Goal: Task Accomplishment & Management: Complete application form

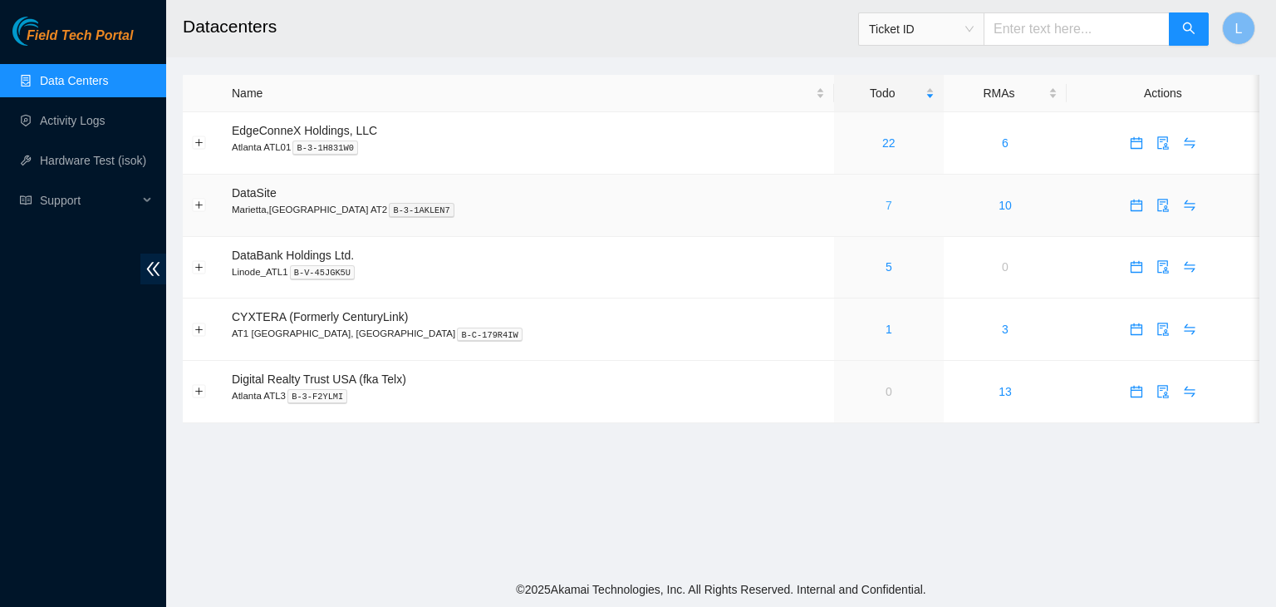
click at [886, 210] on link "7" at bounding box center [889, 205] width 7 height 13
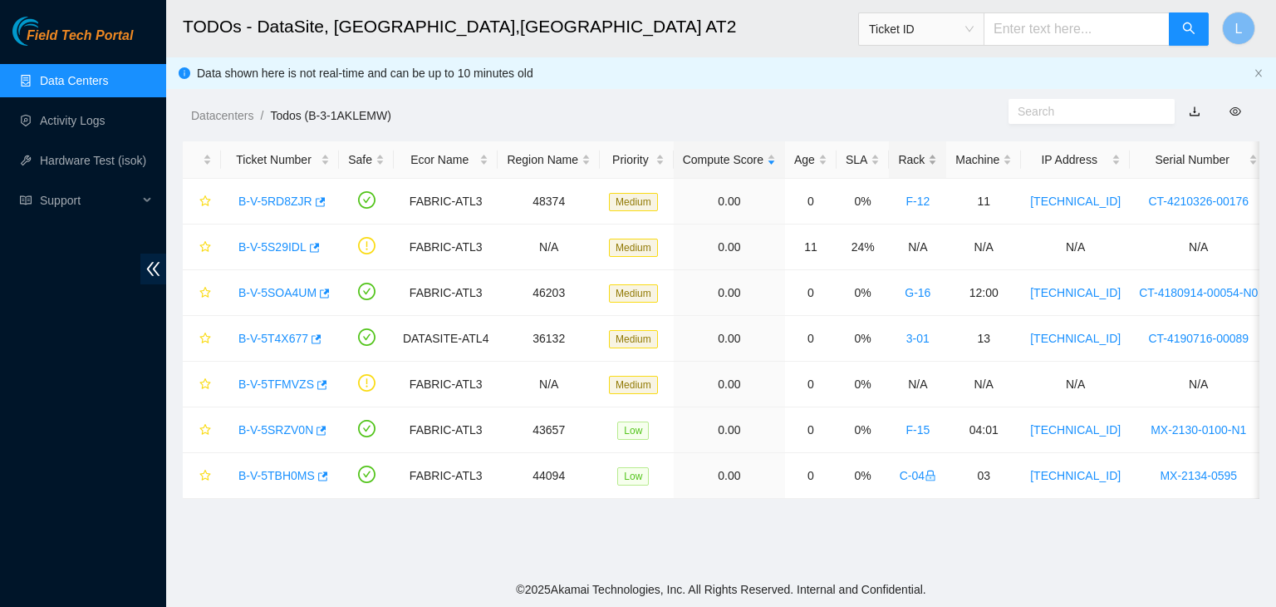
click at [904, 157] on div "Rack" at bounding box center [917, 159] width 39 height 18
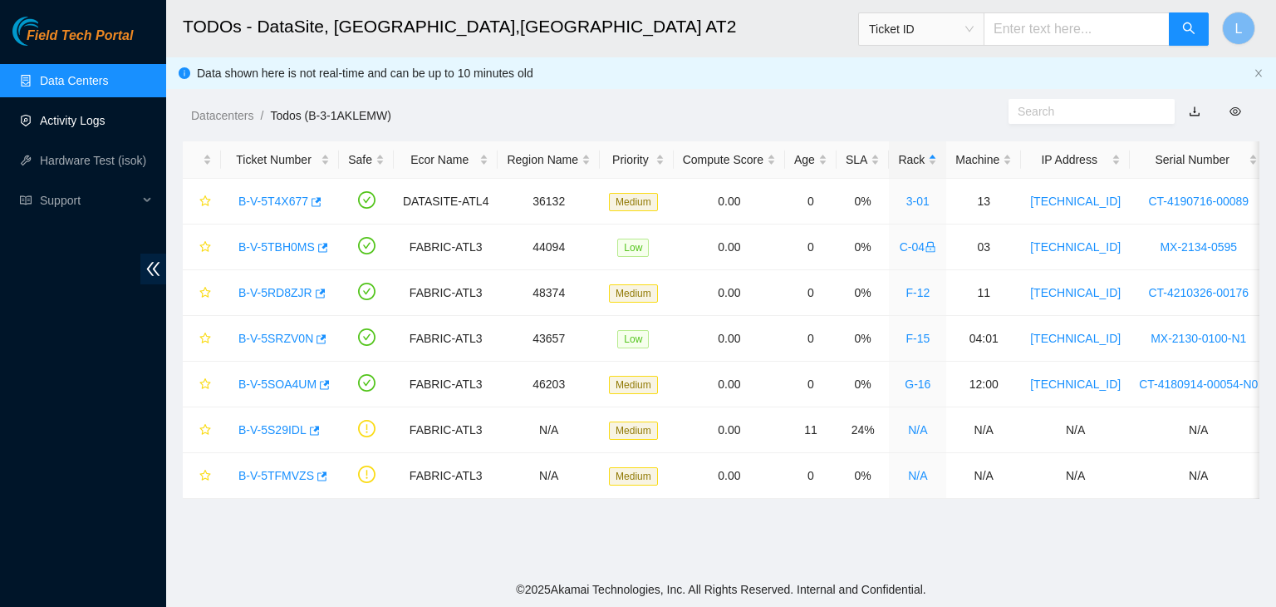
click at [86, 125] on link "Activity Logs" at bounding box center [73, 120] width 66 height 13
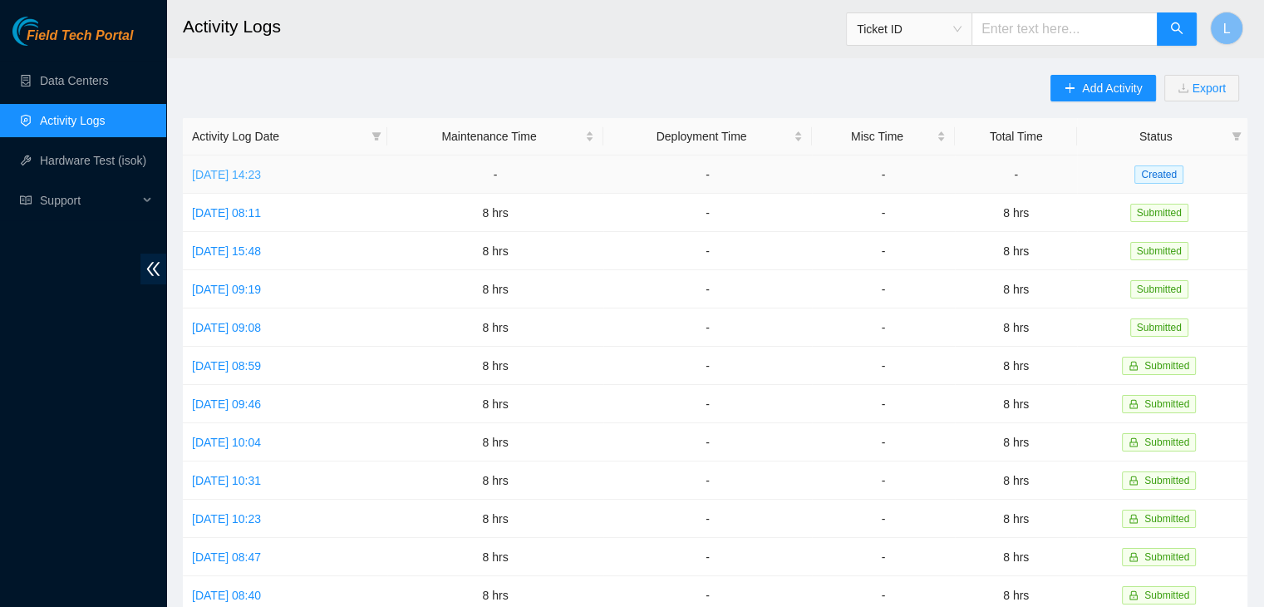
click at [261, 174] on link "[DATE] 14:23" at bounding box center [226, 174] width 69 height 13
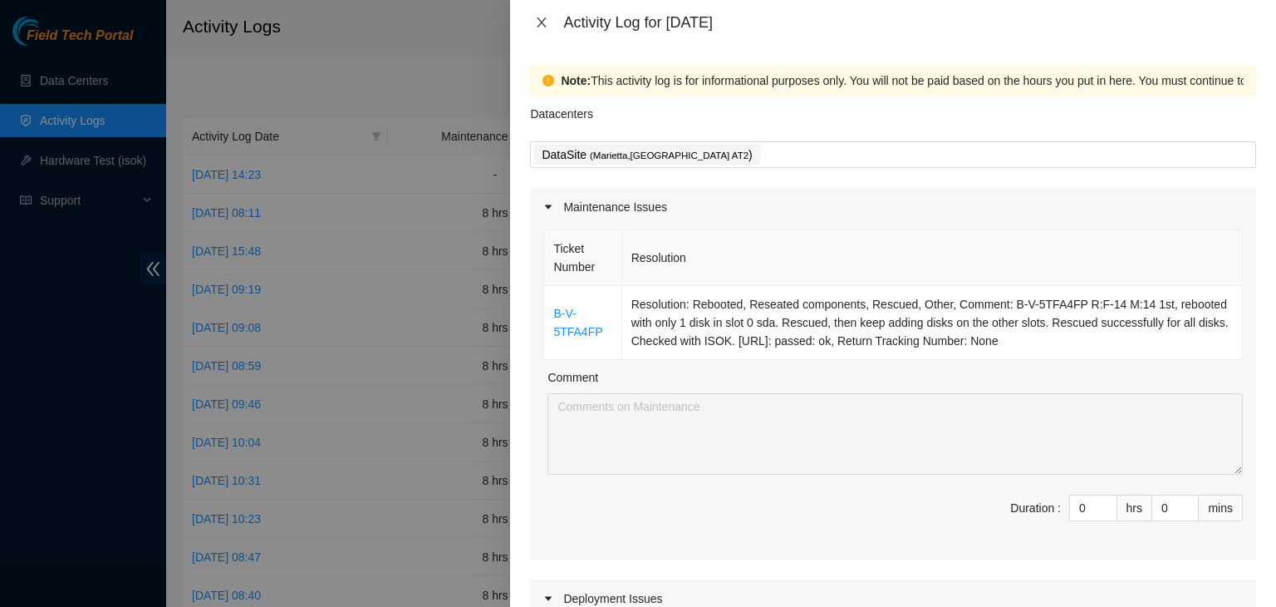
click at [540, 18] on icon "close" at bounding box center [541, 22] width 13 height 13
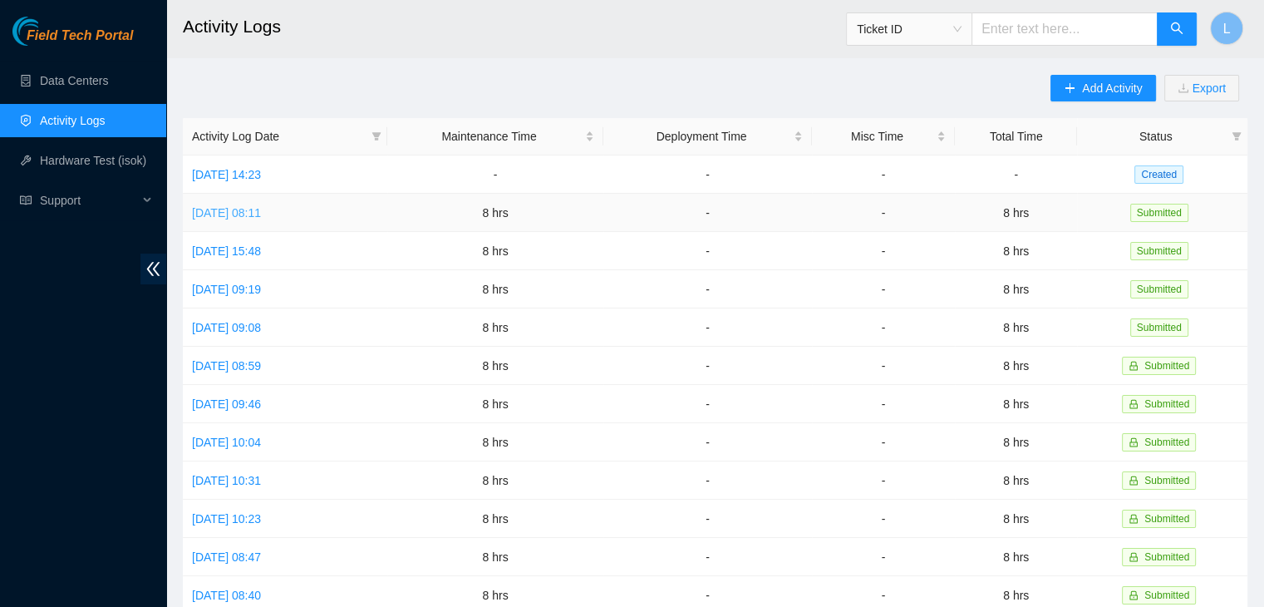
click at [255, 214] on link "[DATE] 08:11" at bounding box center [226, 212] width 69 height 13
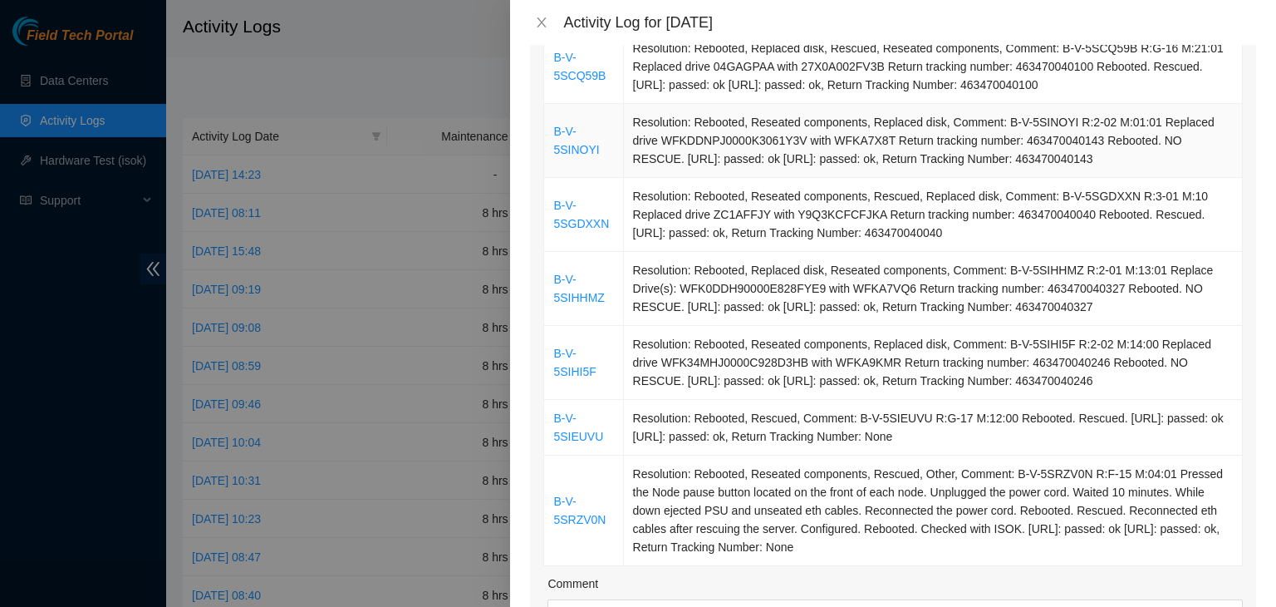
scroll to position [831, 0]
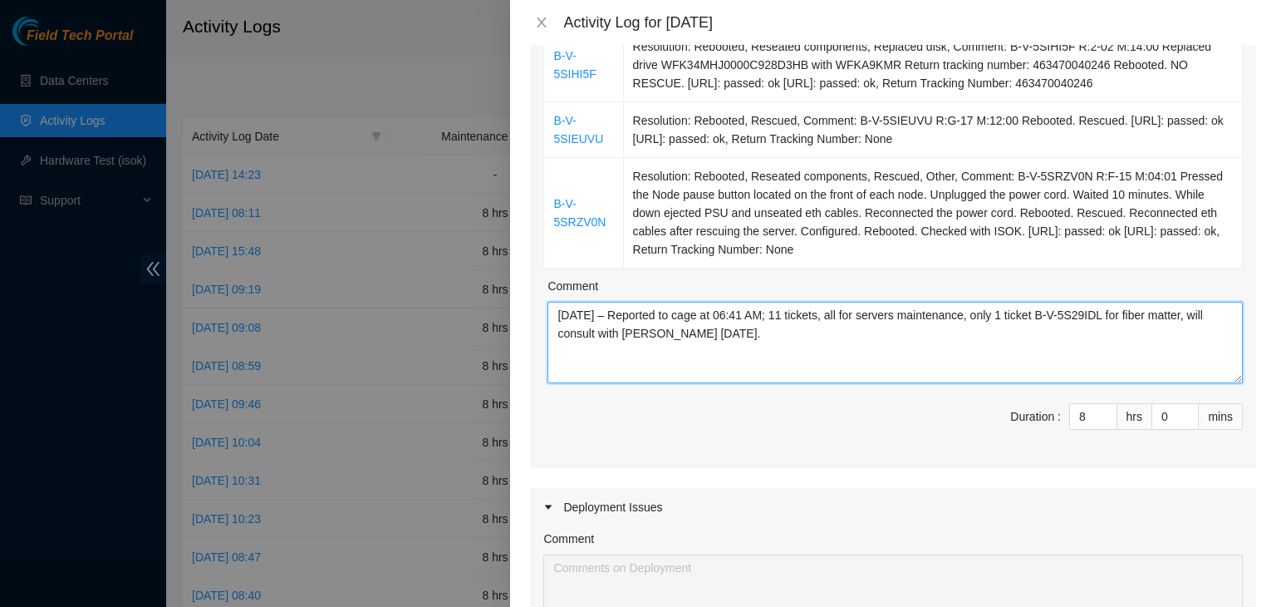
drag, startPoint x: 800, startPoint y: 336, endPoint x: 538, endPoint y: 312, distance: 263.6
click at [539, 21] on icon "close" at bounding box center [541, 22] width 13 height 13
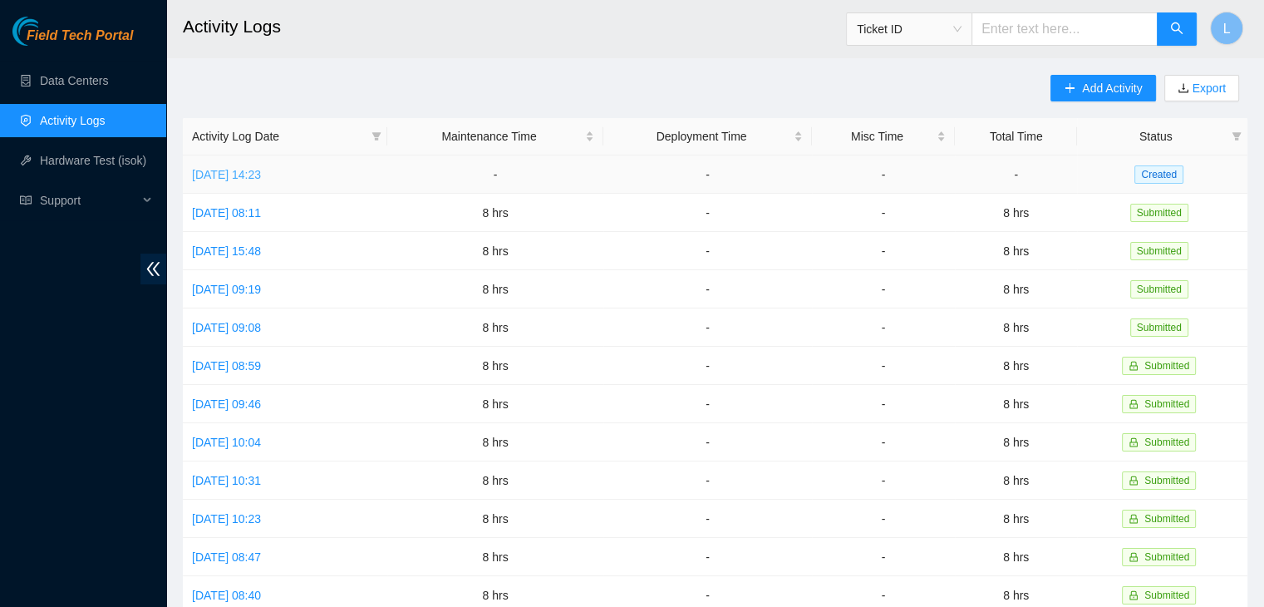
click at [261, 177] on link "[DATE] 14:23" at bounding box center [226, 174] width 69 height 13
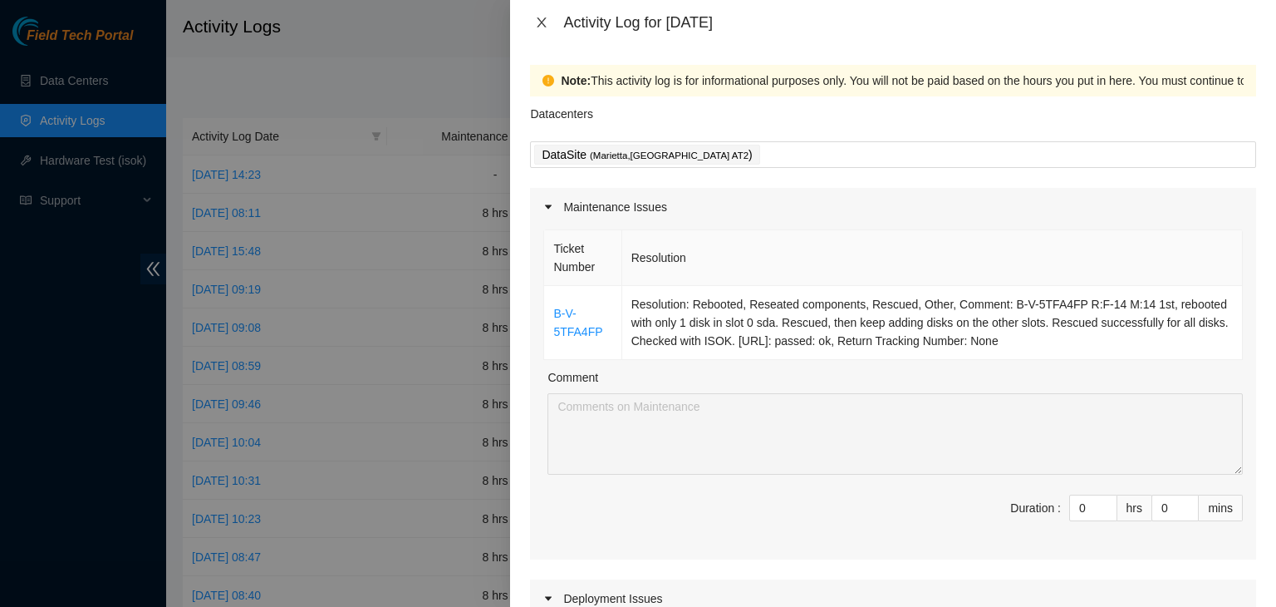
click at [539, 21] on icon "close" at bounding box center [541, 22] width 13 height 13
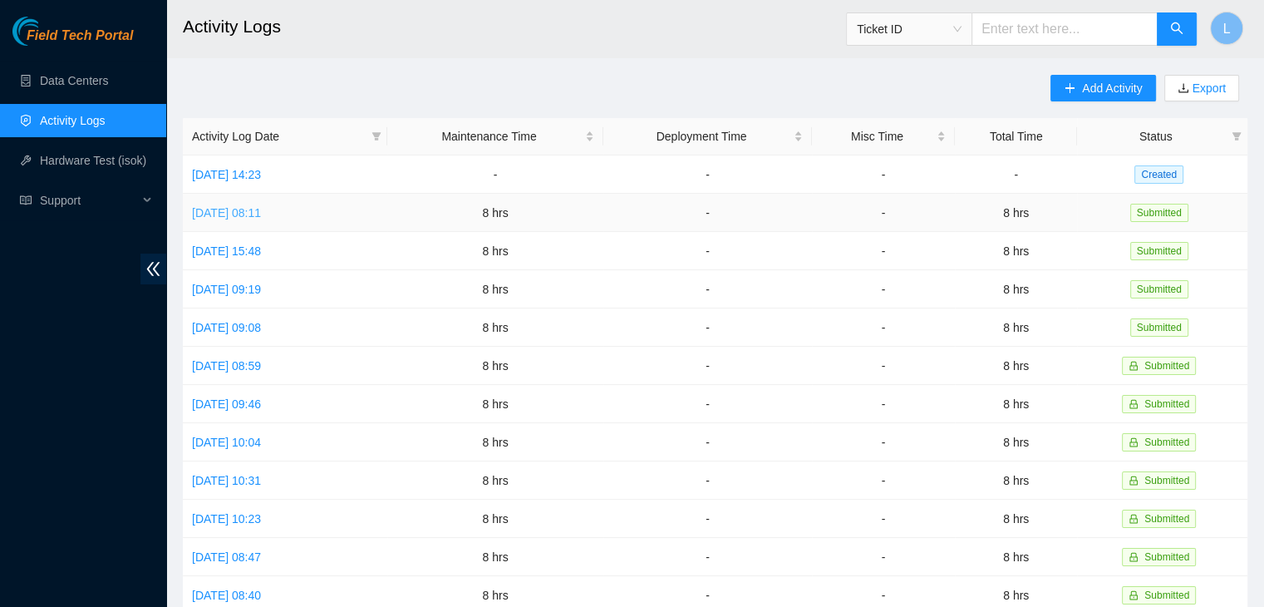
click at [244, 216] on link "[DATE] 08:11" at bounding box center [226, 212] width 69 height 13
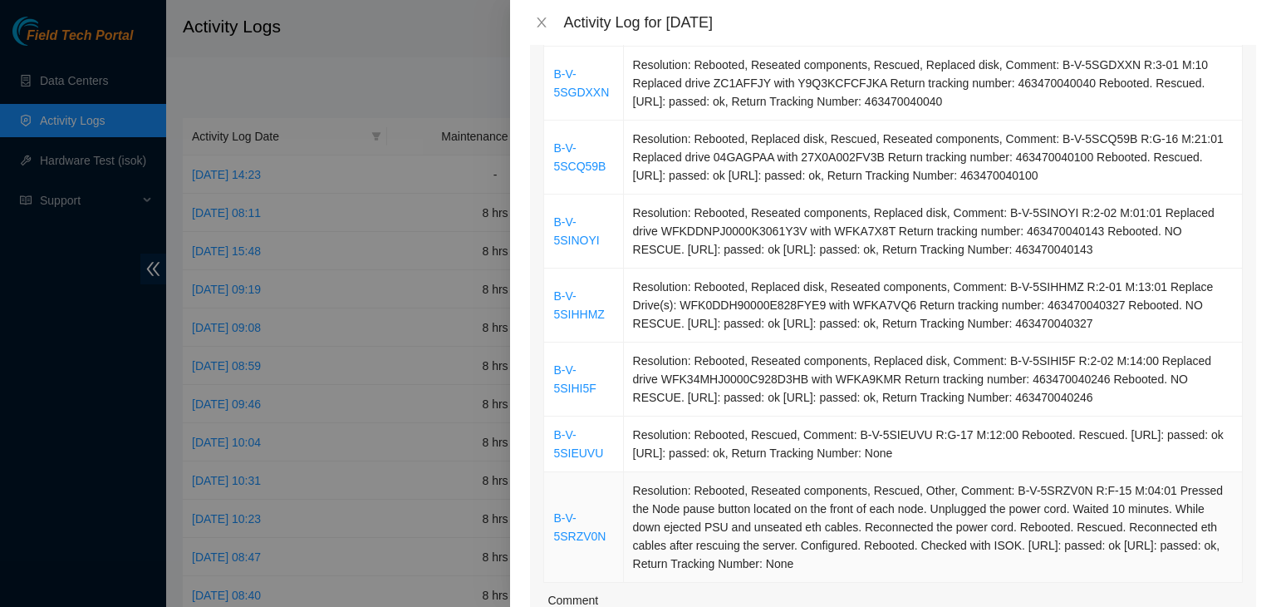
scroll to position [748, 0]
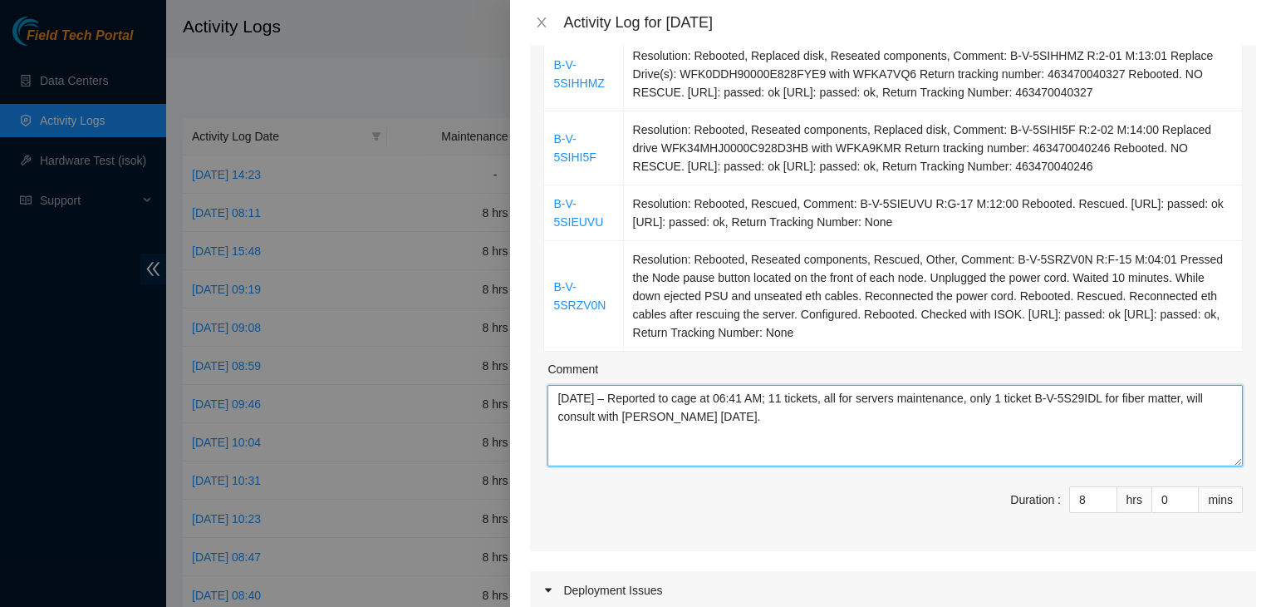
click at [801, 425] on textarea "08/08/2025 – Reported to cage at 06:41 AM; 11 tickets, all for servers maintena…" at bounding box center [896, 425] width 696 height 81
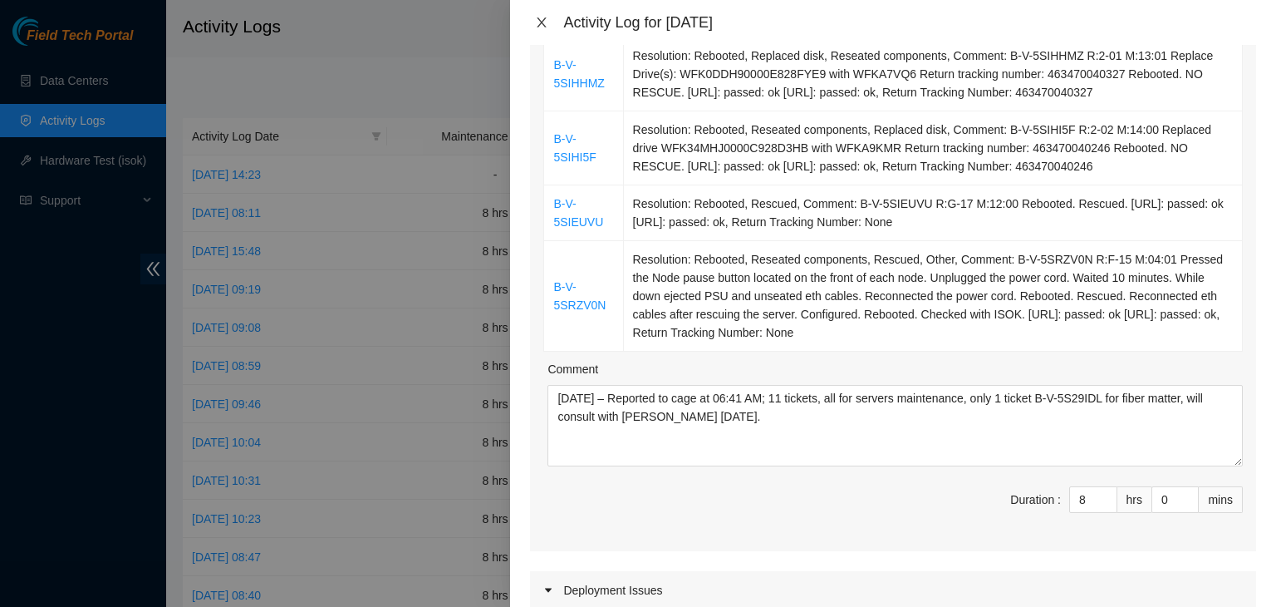
click at [546, 23] on icon "close" at bounding box center [541, 22] width 13 height 13
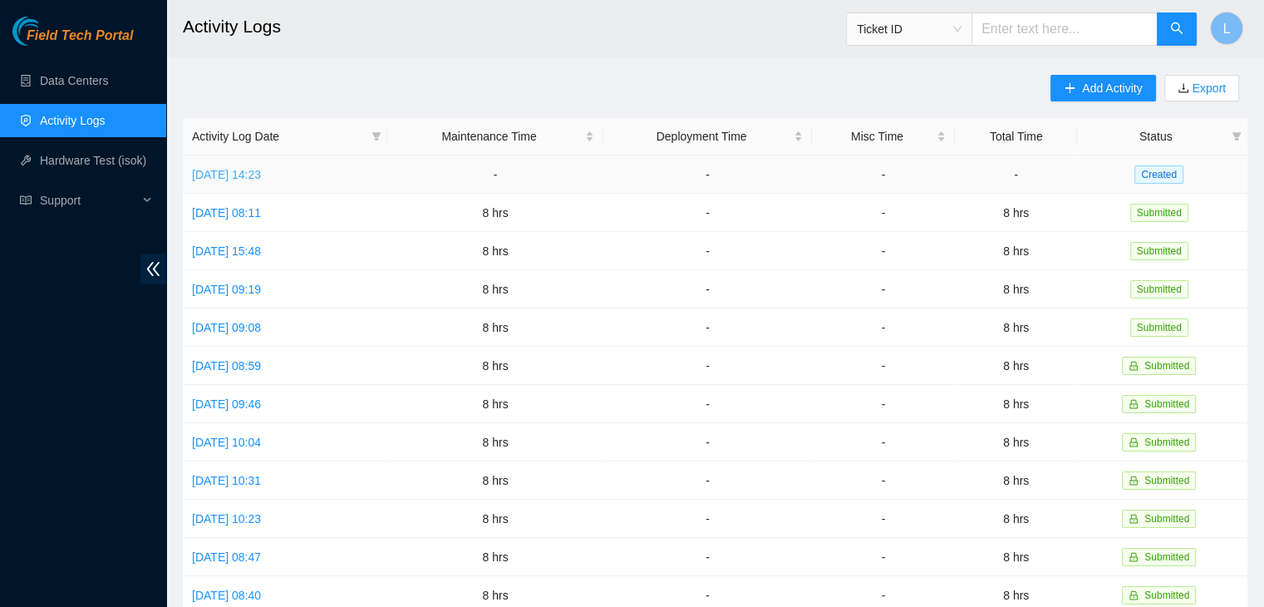
click at [261, 176] on link "[DATE] 14:23" at bounding box center [226, 174] width 69 height 13
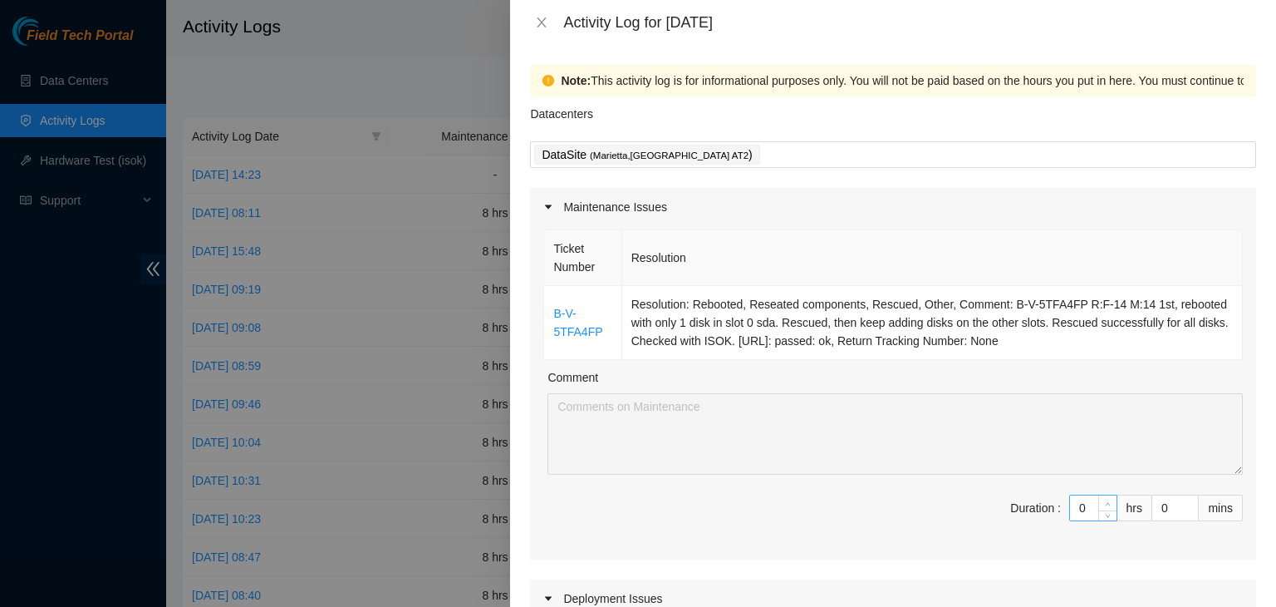
type input "1"
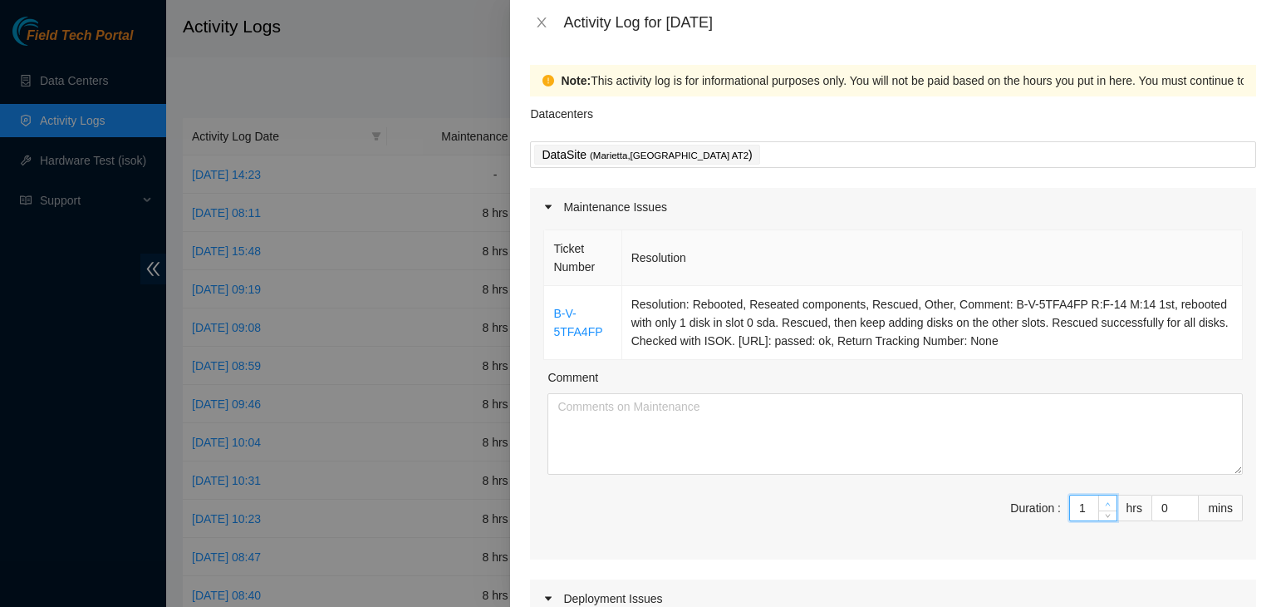
click at [1104, 499] on span "up" at bounding box center [1109, 504] width 10 height 10
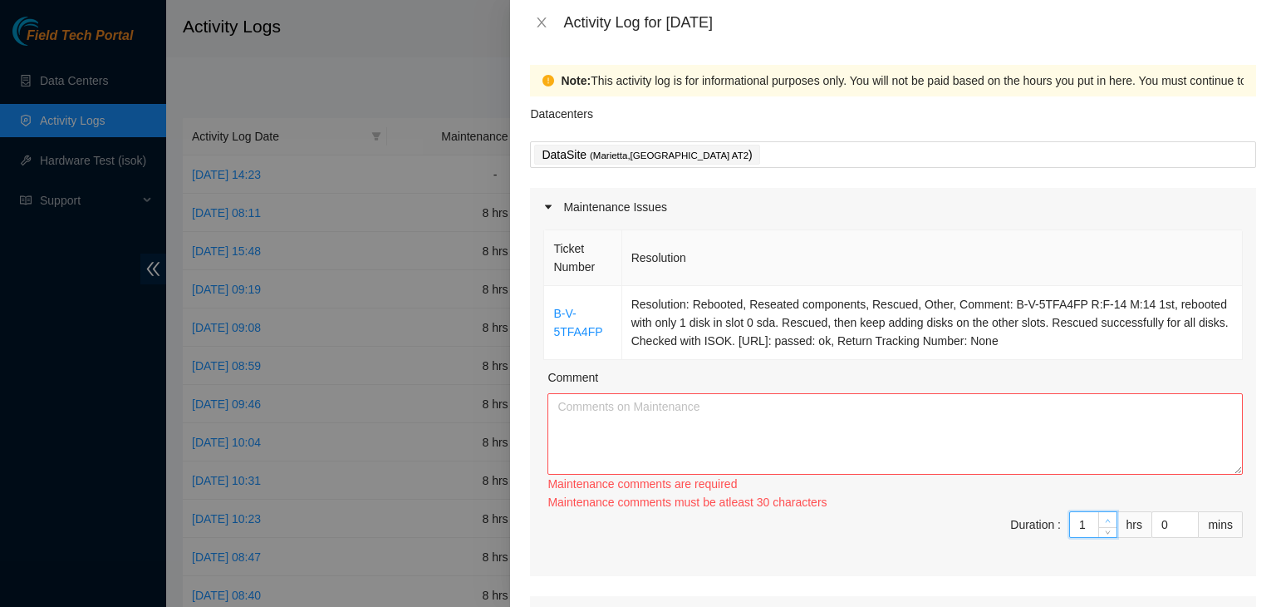
type input "2"
click at [1105, 518] on icon "up" at bounding box center [1108, 521] width 6 height 6
type input "3"
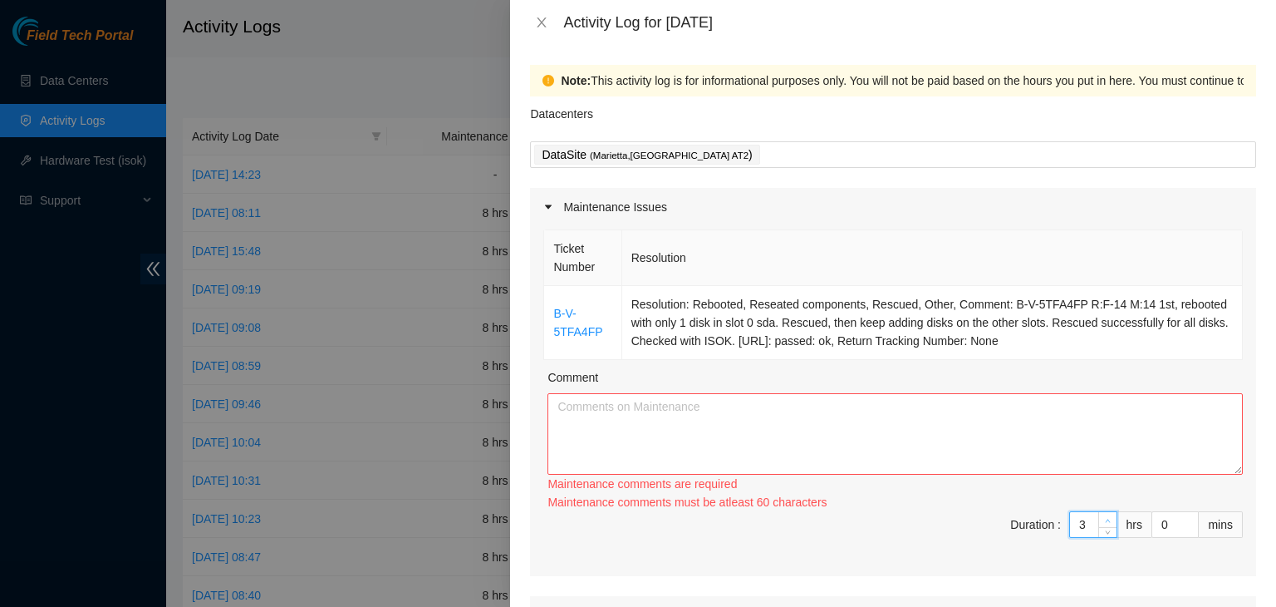
click at [1105, 518] on icon "up" at bounding box center [1108, 521] width 6 height 6
type input "4"
click at [1105, 520] on icon "up" at bounding box center [1108, 521] width 6 height 6
type input "5"
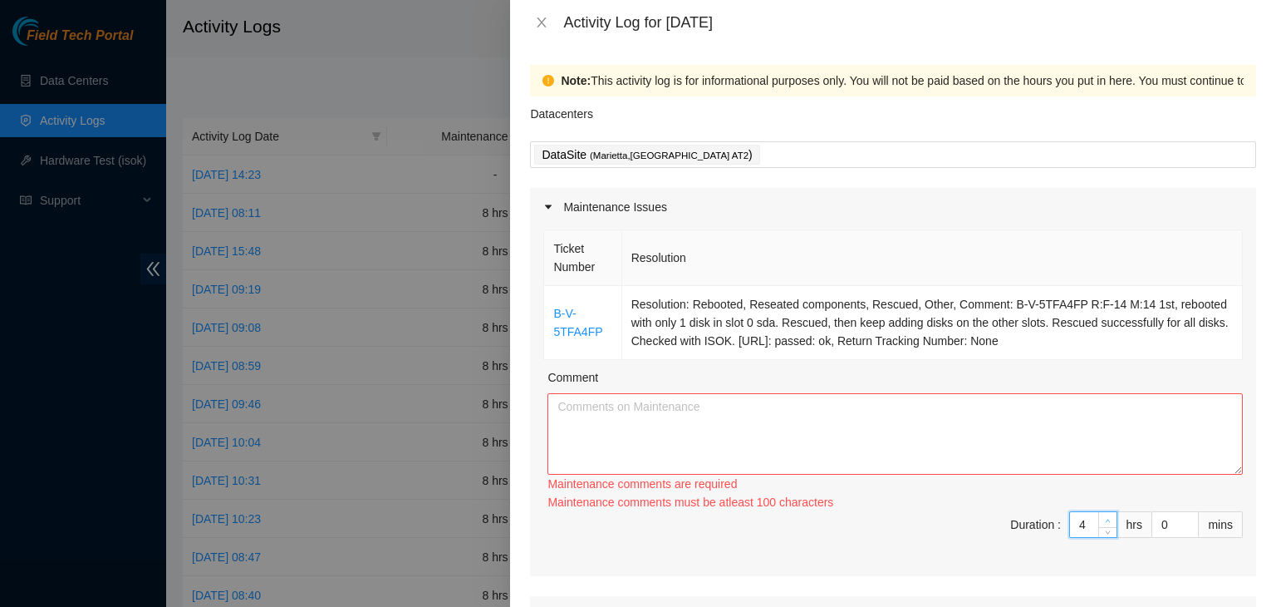
type input "5"
click at [1105, 520] on icon "up" at bounding box center [1108, 521] width 6 height 6
type input "6"
click at [1105, 520] on icon "up" at bounding box center [1108, 521] width 6 height 6
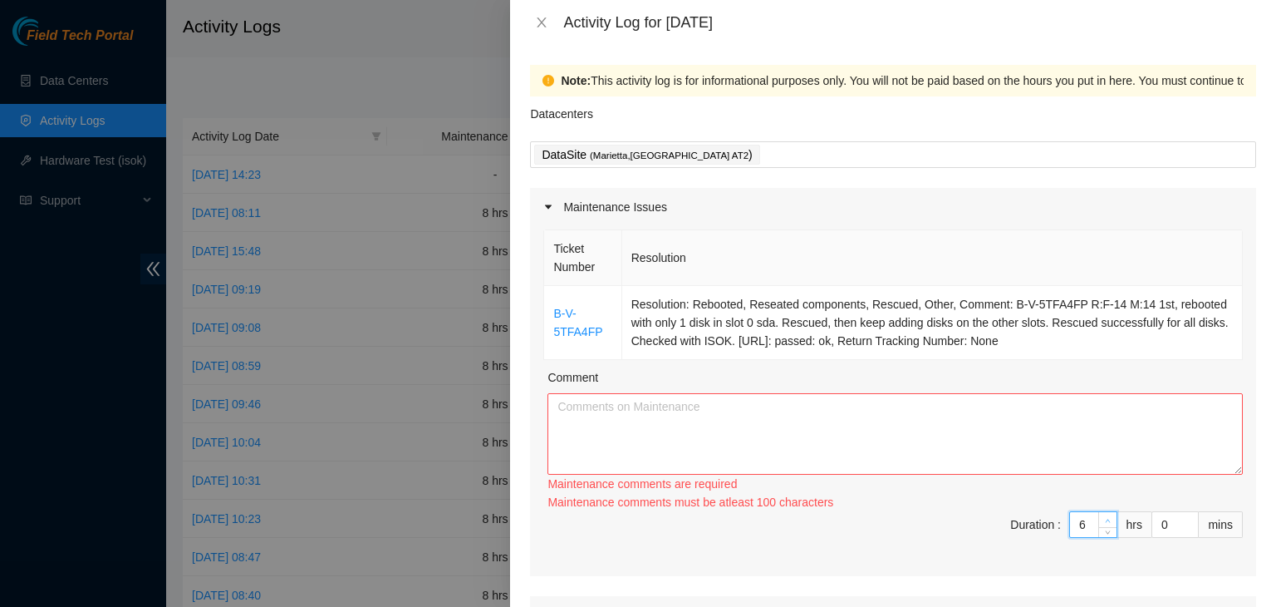
type input "7"
click at [1105, 520] on icon "up" at bounding box center [1108, 521] width 6 height 6
type input "8"
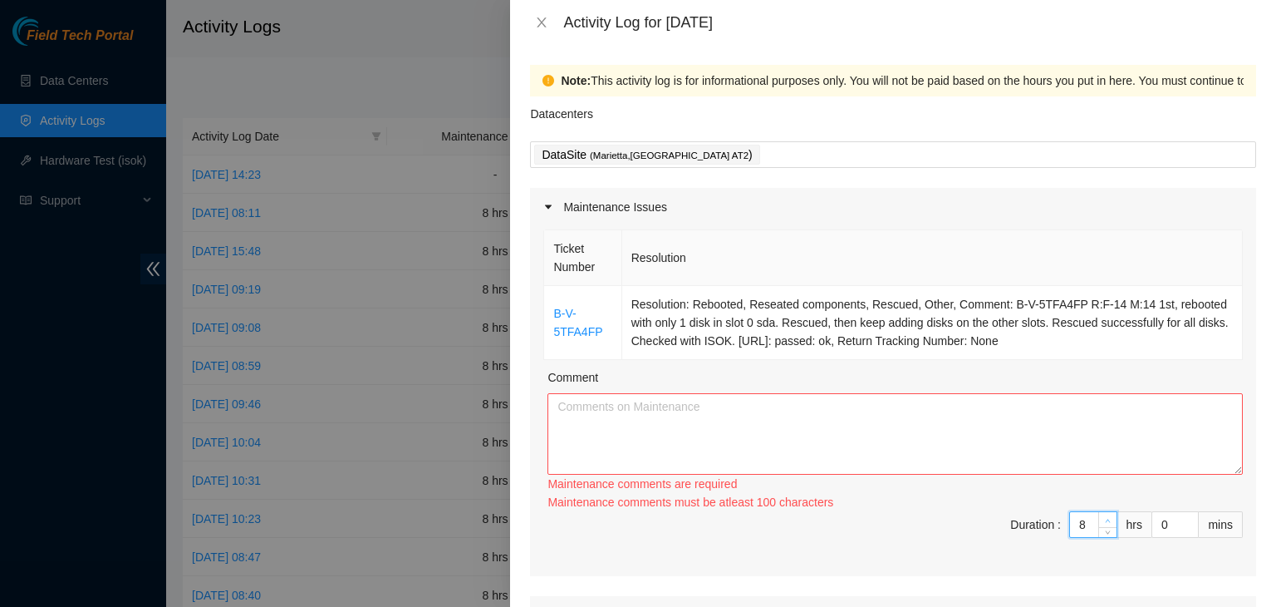
click at [1105, 520] on icon "up" at bounding box center [1108, 521] width 6 height 6
click at [1035, 449] on textarea "Comment" at bounding box center [896, 433] width 696 height 81
paste textarea "08/08/2025 – Reported to cage at 06:41 AM; 11 tickets, all for servers maintena…"
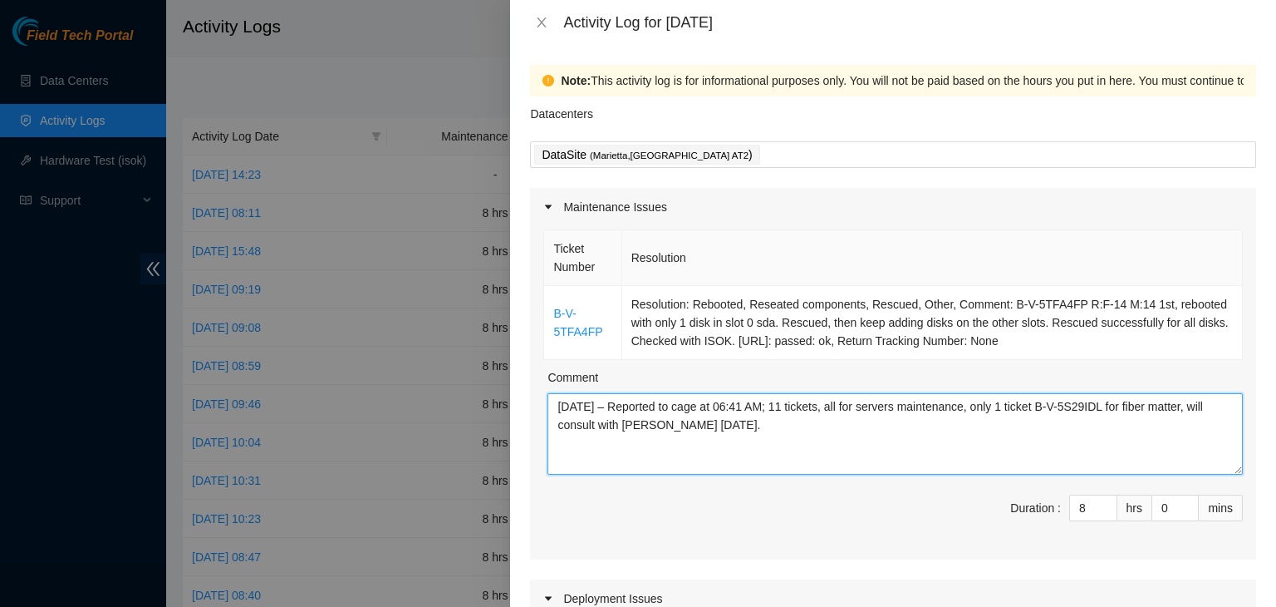
click at [587, 405] on textarea "08/08/2025 – Reported to cage at 06:41 AM; 11 tickets, all for servers maintena…" at bounding box center [896, 433] width 696 height 81
click at [789, 403] on textarea "08/11/2025 – Reported to cage at 06:55 AM; 11 tickets, all for servers maintena…" at bounding box center [896, 433] width 696 height 81
click at [875, 407] on textarea "08/11/2025 – Reported to cage at 06:55 AM; resolved 1 tickets, all for servers …" at bounding box center [896, 433] width 696 height 81
paste textarea "processed incoming/outgoing packages."
click at [1206, 412] on textarea "08/11/2025 – Reported to cage at 06:55 AM; resolved 1 ticket, this ticket needs…" at bounding box center [896, 433] width 696 height 81
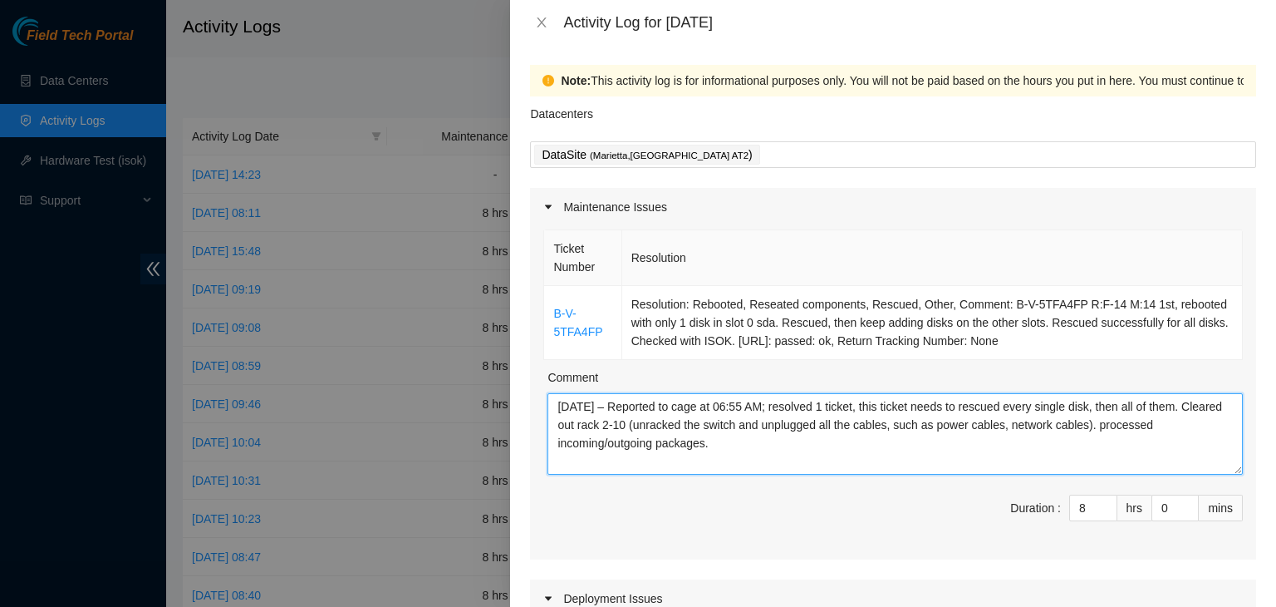
click at [872, 403] on textarea "08/11/2025 – Reported to cage at 06:55 AM; resolved 1 ticket, this ticket needs…" at bounding box center [896, 433] width 696 height 81
drag, startPoint x: 622, startPoint y: 450, endPoint x: 578, endPoint y: 425, distance: 50.2
click at [609, 442] on textarea "08/11/2025 – Reported to cage at 06:55 AM; resolved 1 ticket (needs to rescued …" at bounding box center [896, 433] width 696 height 81
drag, startPoint x: 578, startPoint y: 425, endPoint x: 547, endPoint y: 408, distance: 35.4
click at [564, 420] on textarea "08/11/2025 – Reported to cage at 06:55 AM; resolved 1 ticket (needs to rescued …" at bounding box center [896, 433] width 696 height 81
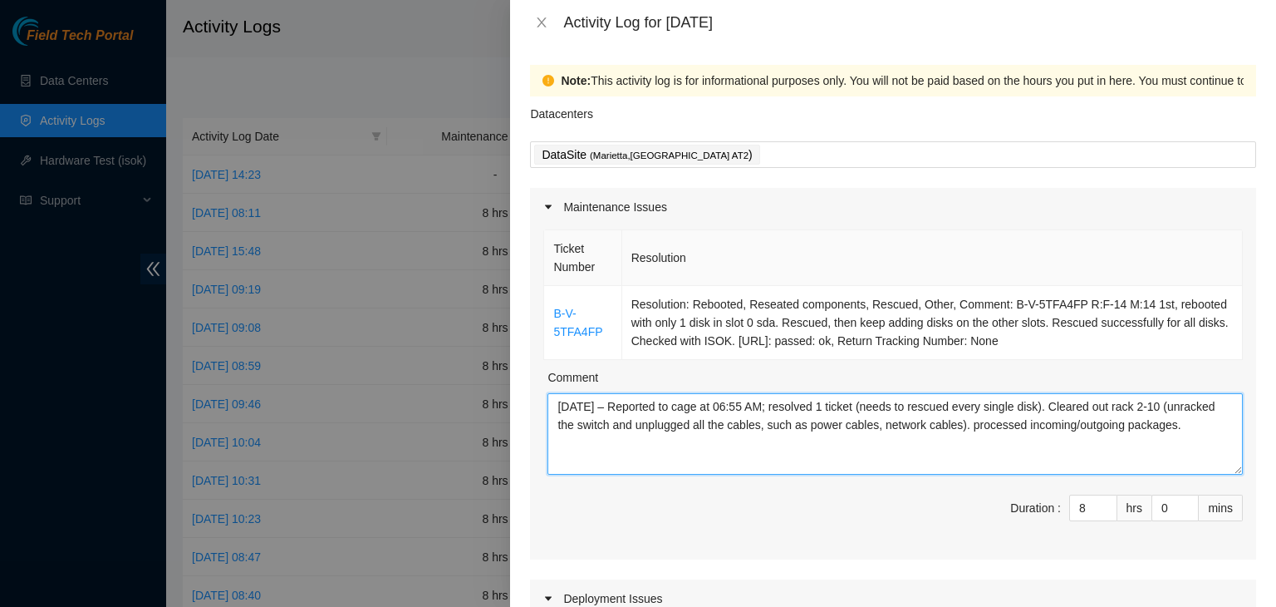
click at [553, 403] on textarea "08/11/2025 – Reported to cage at 06:55 AM; resolved 1 ticket (needs to rescued …" at bounding box center [896, 433] width 696 height 81
drag, startPoint x: 557, startPoint y: 402, endPoint x: 623, endPoint y: 445, distance: 78.8
click at [623, 445] on textarea "08/11/2025 – Reported to cage at 06:55 AM; resolved 1 ticket (needs to rescued …" at bounding box center [896, 433] width 696 height 81
click at [1158, 452] on textarea "08/11/2025 – Reported to cage at 06:55 AM; resolved 1 ticket (needs to rescued …" at bounding box center [896, 433] width 696 height 81
paste textarea "rescued every single disk). Cleared out rack 2-10 by unracking the switch and u…"
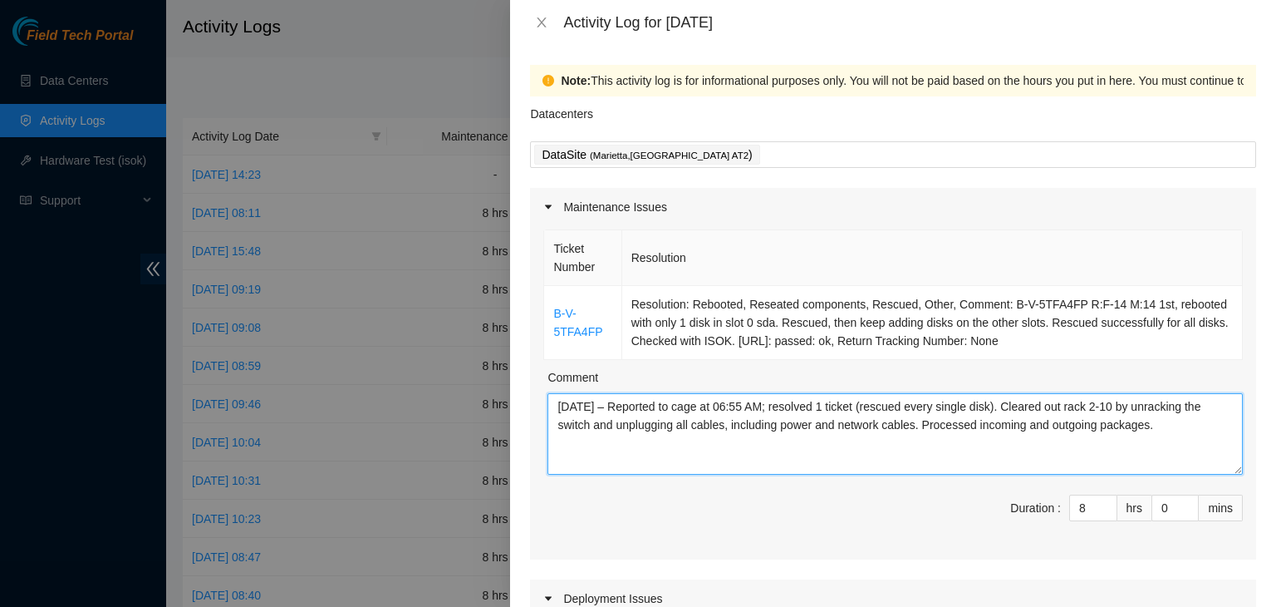
type textarea "08/11/2025 – Reported to cage at 06:55 AM; resolved 1 ticket (rescued every sin…"
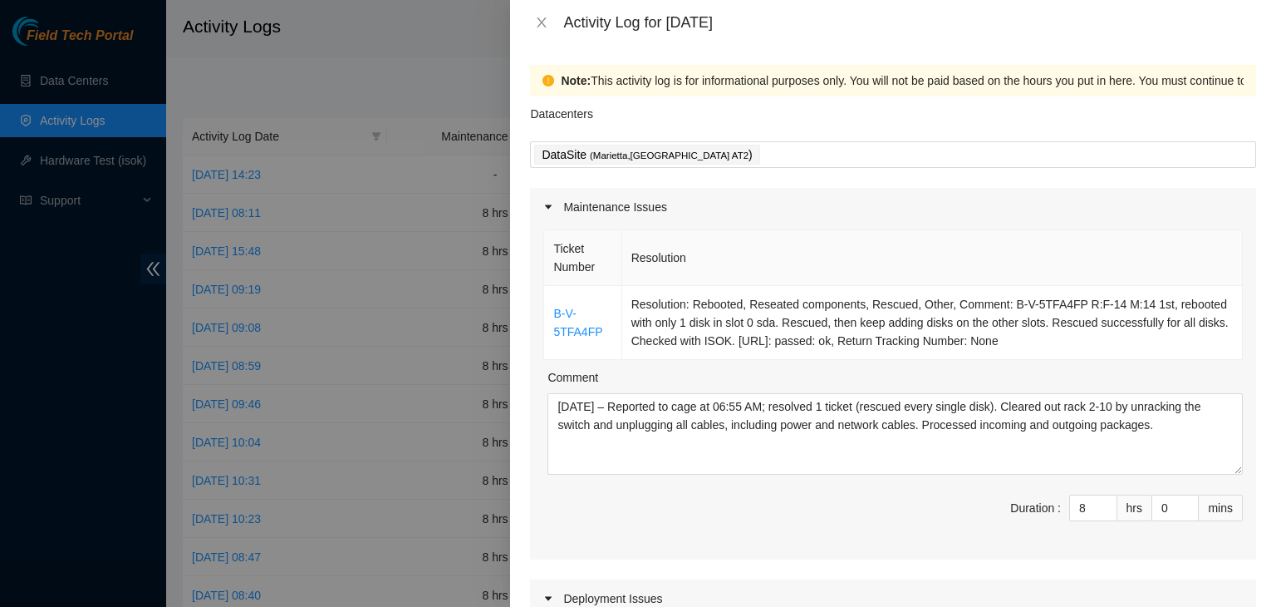
click at [1173, 383] on div "Comment" at bounding box center [896, 380] width 696 height 25
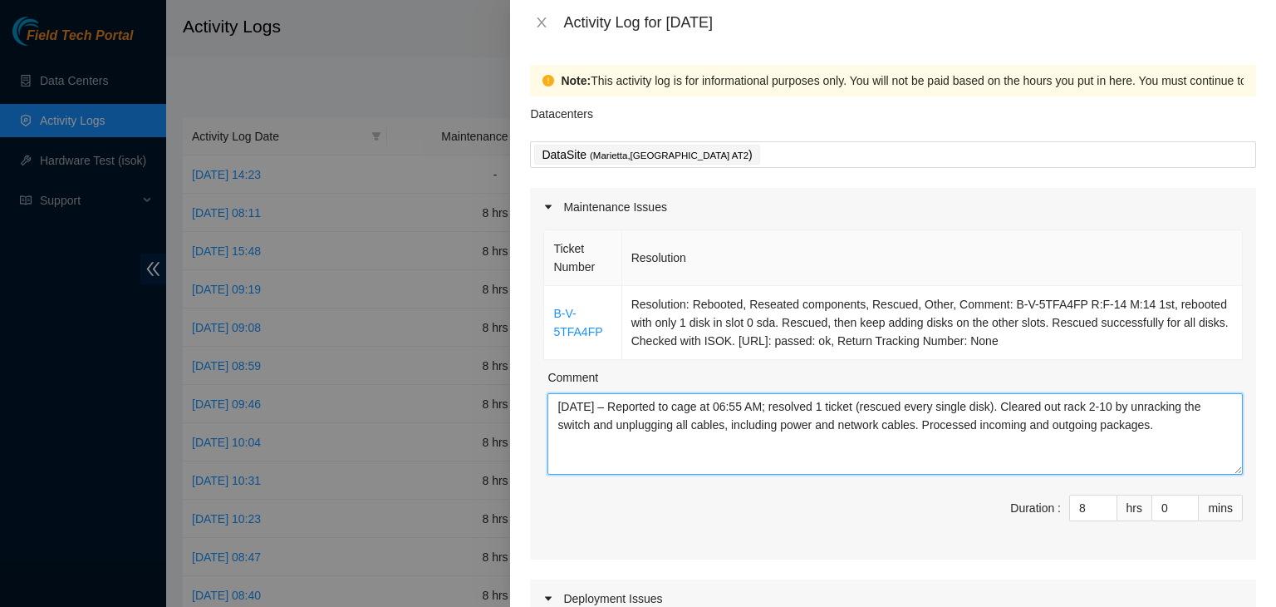
click at [988, 409] on textarea "08/11/2025 – Reported to cage at 06:55 AM; resolved 1 ticket (rescued every sin…" at bounding box center [896, 433] width 696 height 81
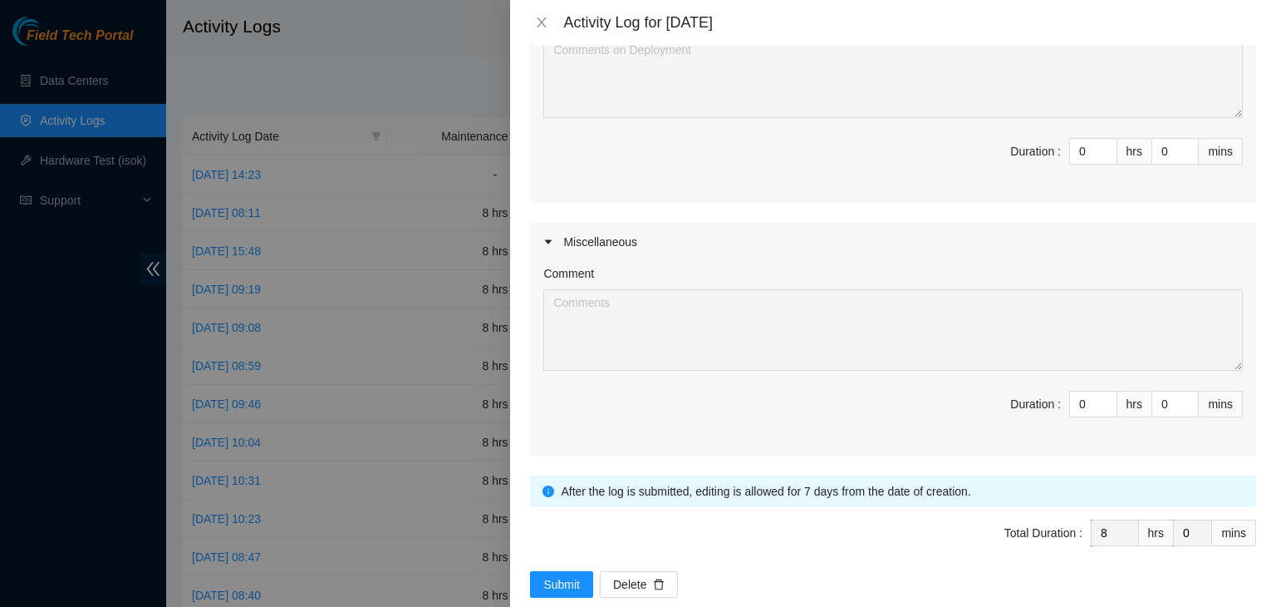
scroll to position [635, 0]
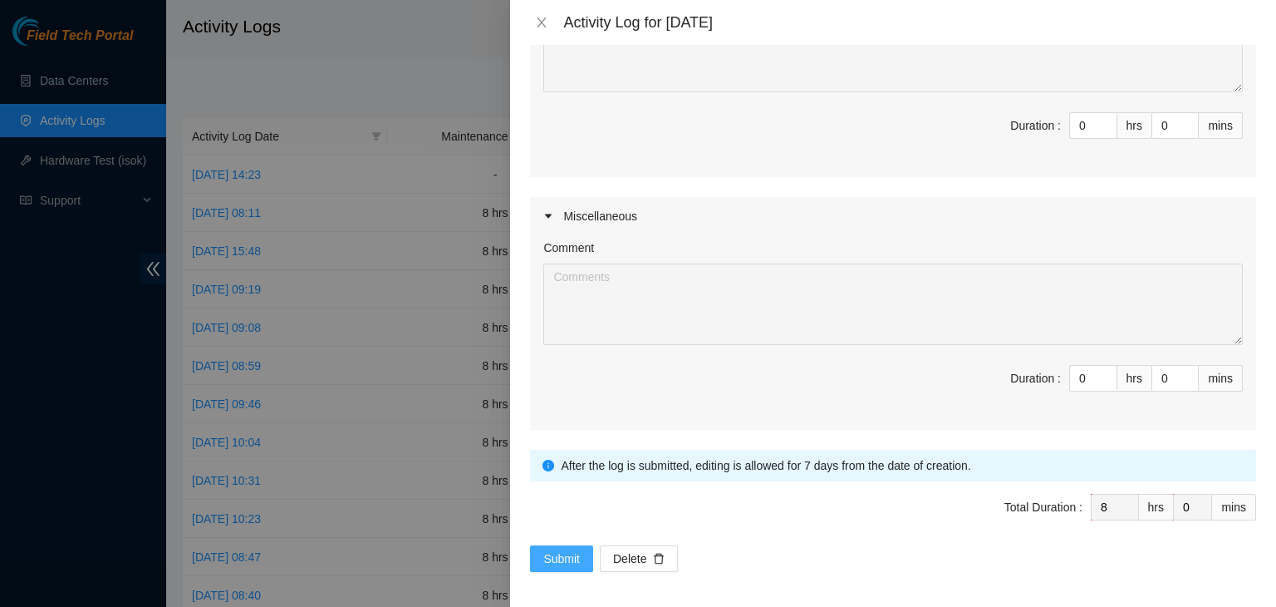
click at [551, 555] on span "Submit" at bounding box center [562, 558] width 37 height 18
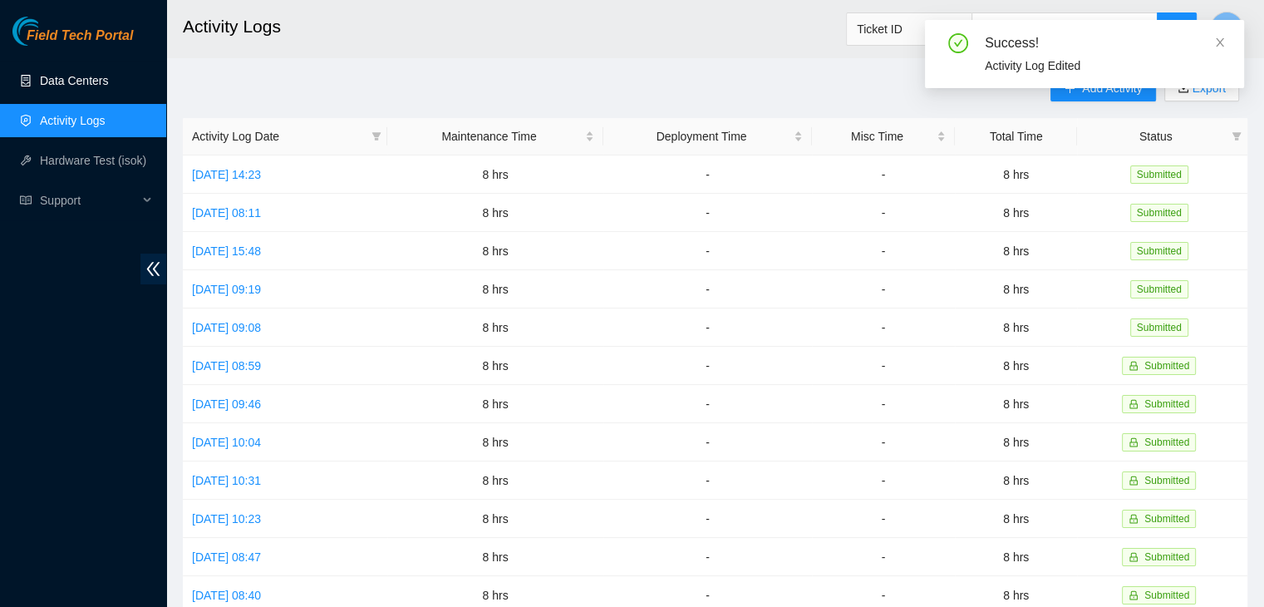
click at [93, 82] on link "Data Centers" at bounding box center [74, 80] width 68 height 13
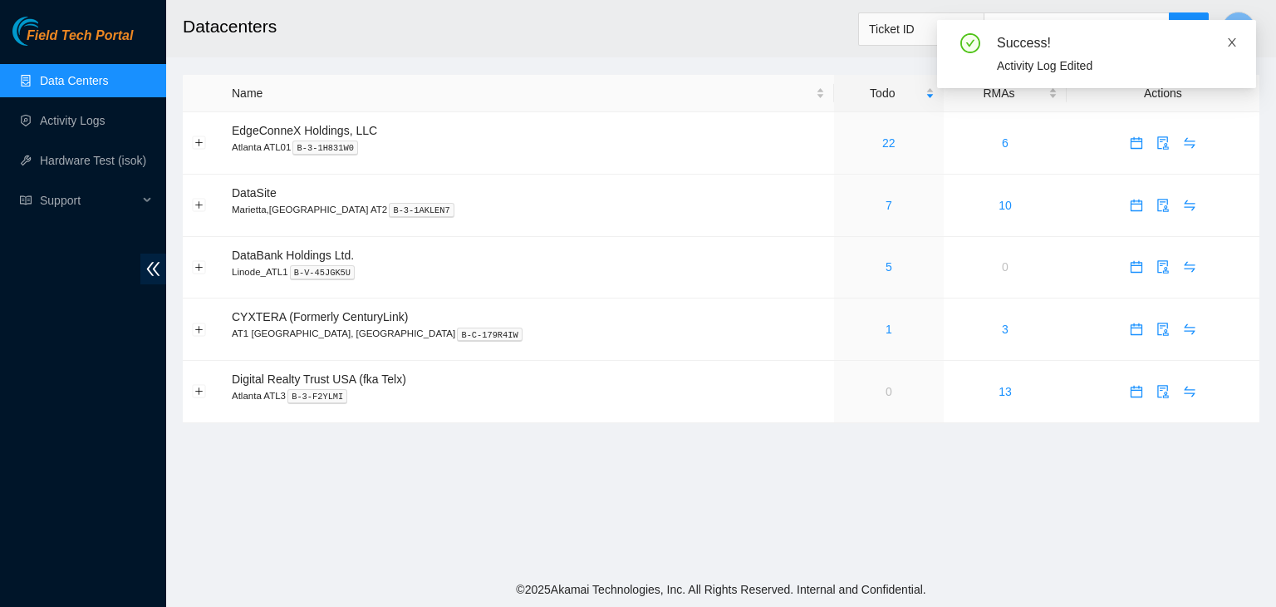
click at [1233, 40] on icon "close" at bounding box center [1233, 43] width 12 height 12
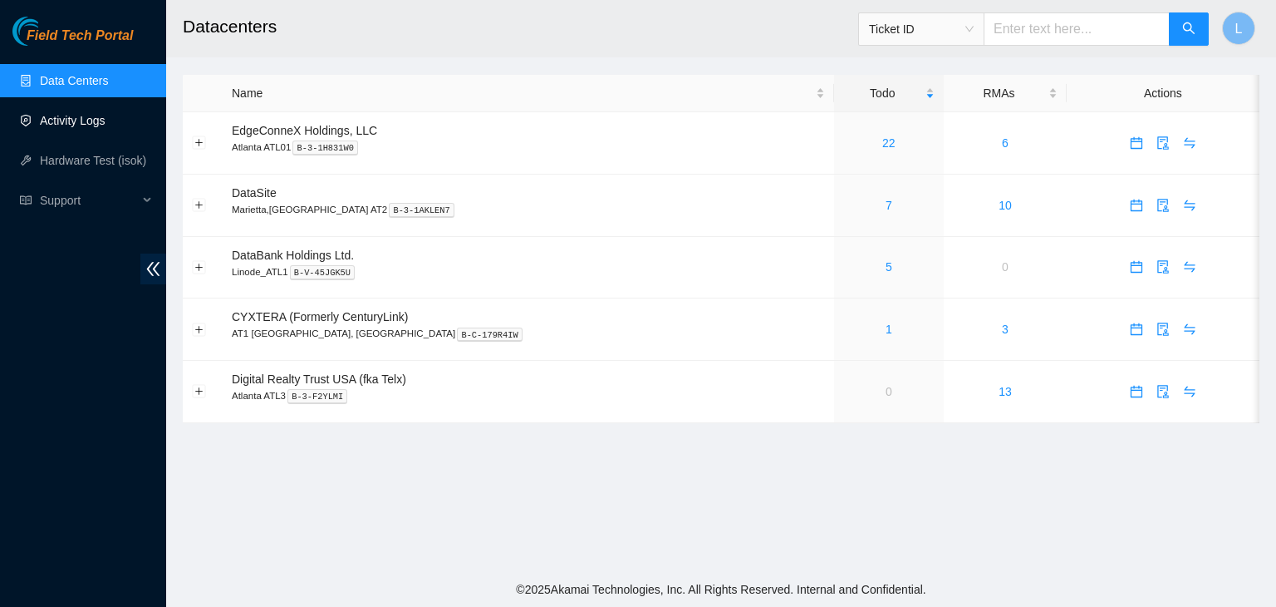
click at [86, 121] on link "Activity Logs" at bounding box center [73, 120] width 66 height 13
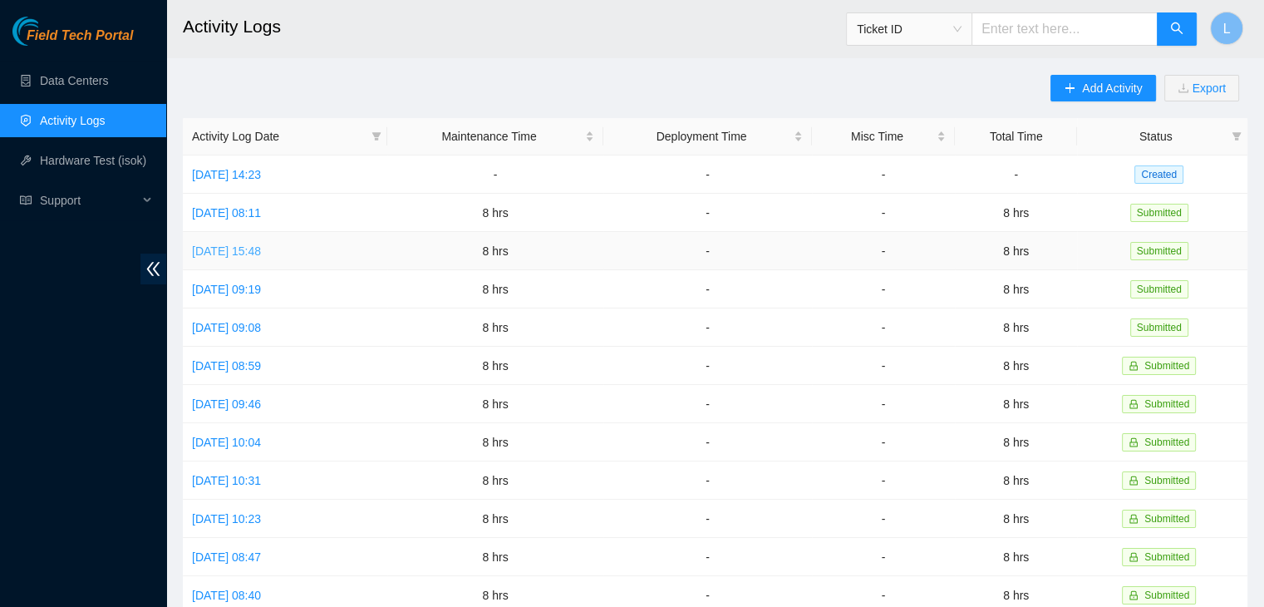
click at [261, 254] on link "[DATE] 15:48" at bounding box center [226, 250] width 69 height 13
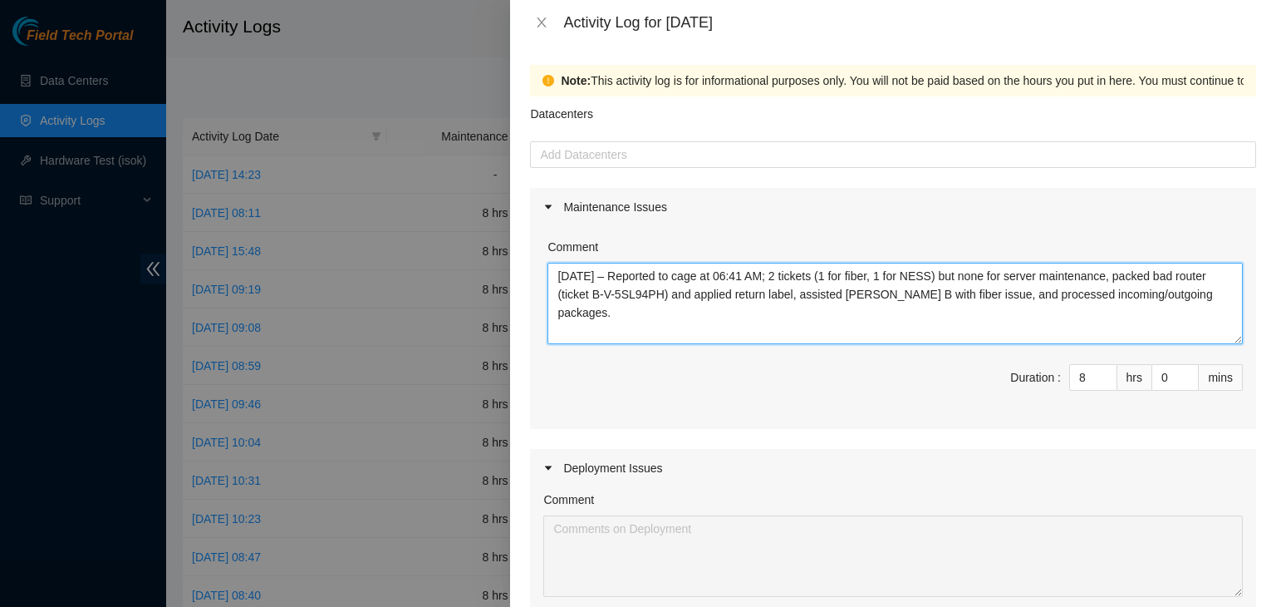
drag, startPoint x: 1025, startPoint y: 296, endPoint x: 1032, endPoint y: 309, distance: 15.3
click at [1032, 309] on textarea "[DATE] – Reported to cage at 06:41 AM; 2 tickets (1 for fiber, 1 for NESS) but …" at bounding box center [896, 303] width 696 height 81
click at [544, 25] on icon "close" at bounding box center [542, 22] width 9 height 10
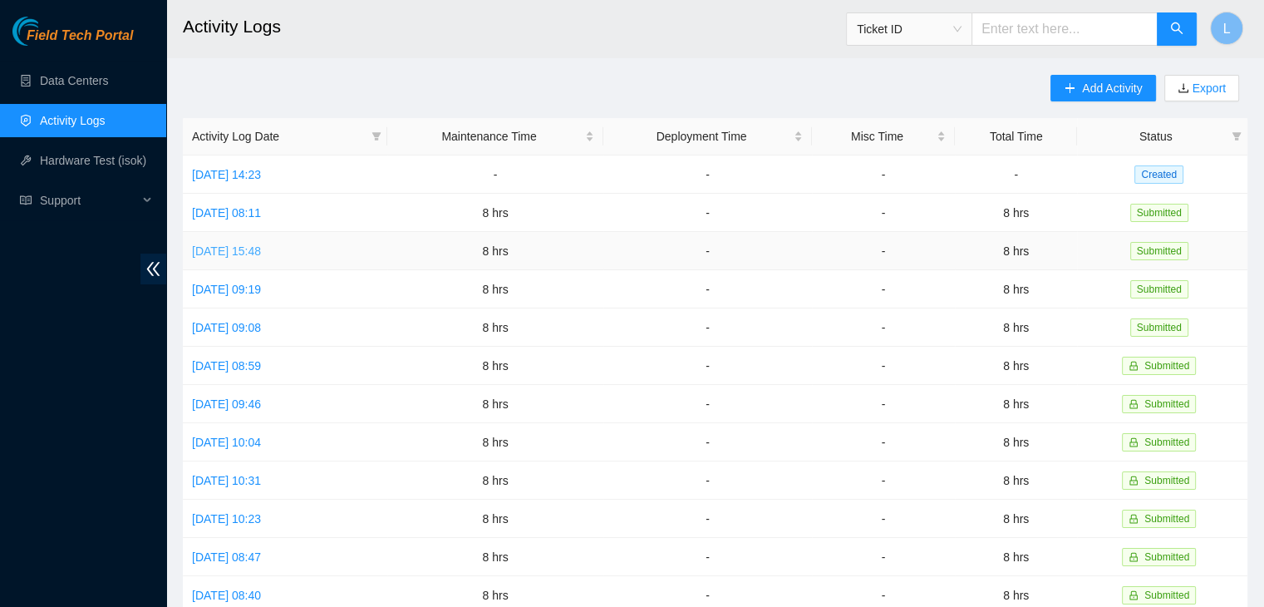
click at [259, 250] on link "[DATE] 15:48" at bounding box center [226, 250] width 69 height 13
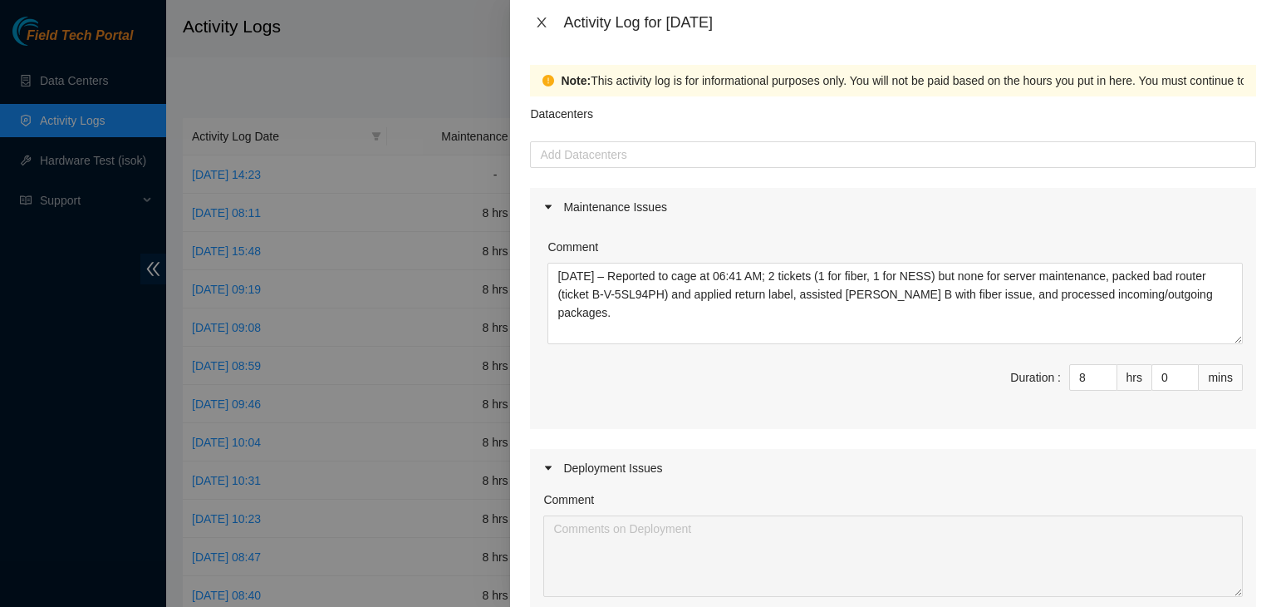
click at [544, 21] on icon "close" at bounding box center [542, 22] width 9 height 10
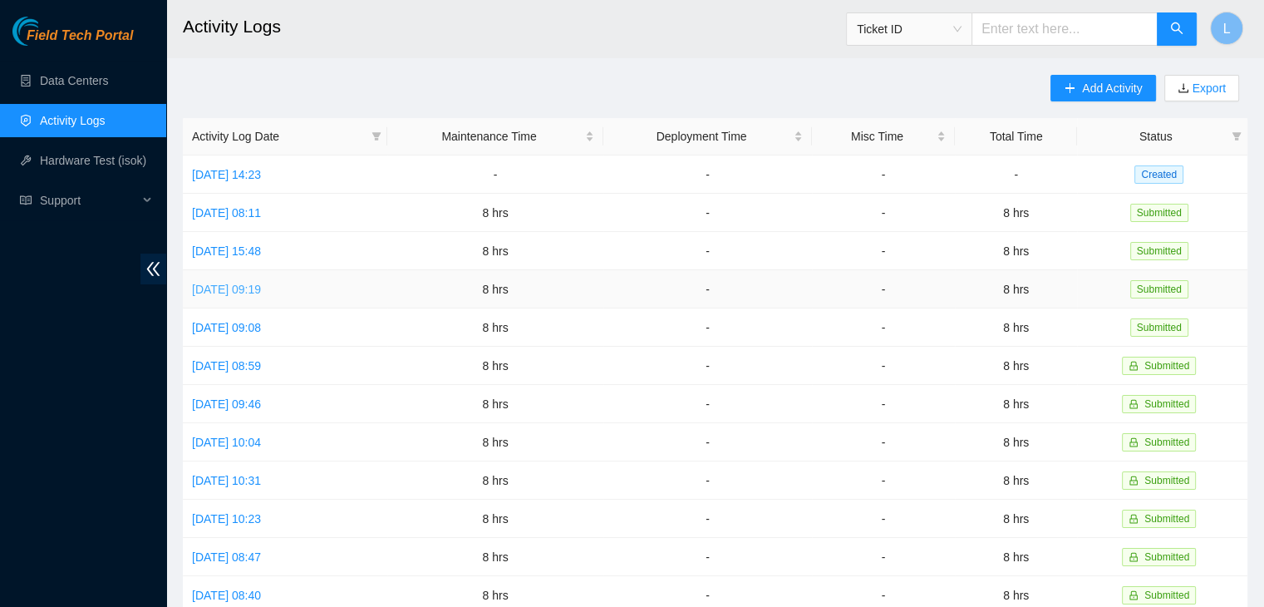
click at [244, 288] on link "[DATE] 09:19" at bounding box center [226, 289] width 69 height 13
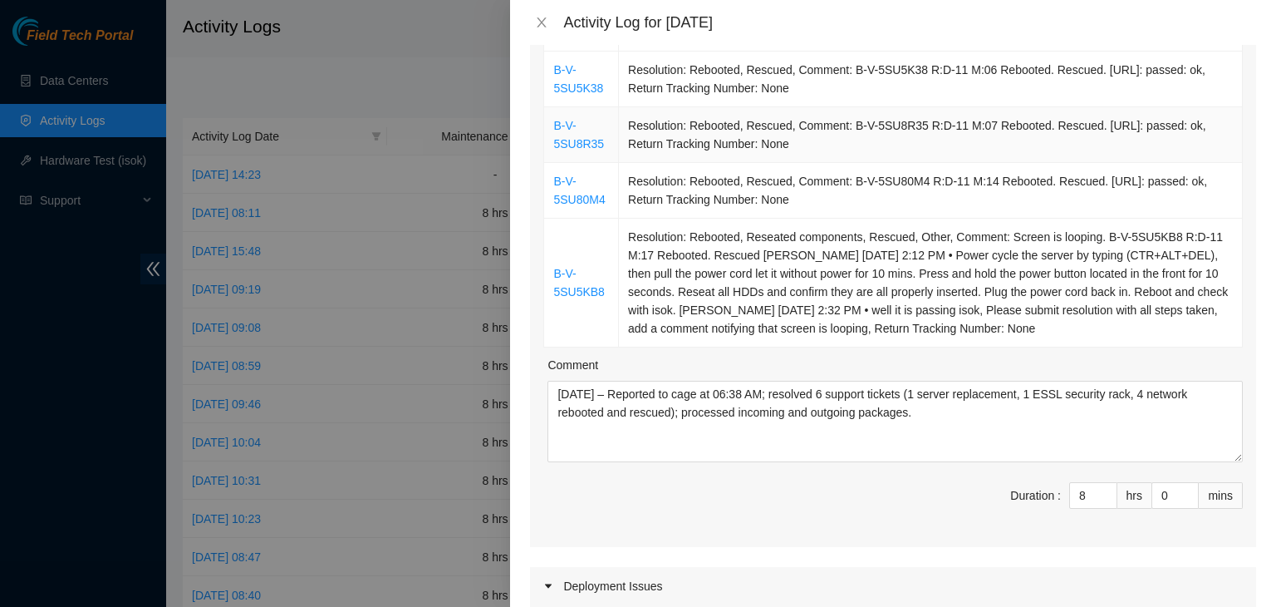
scroll to position [416, 0]
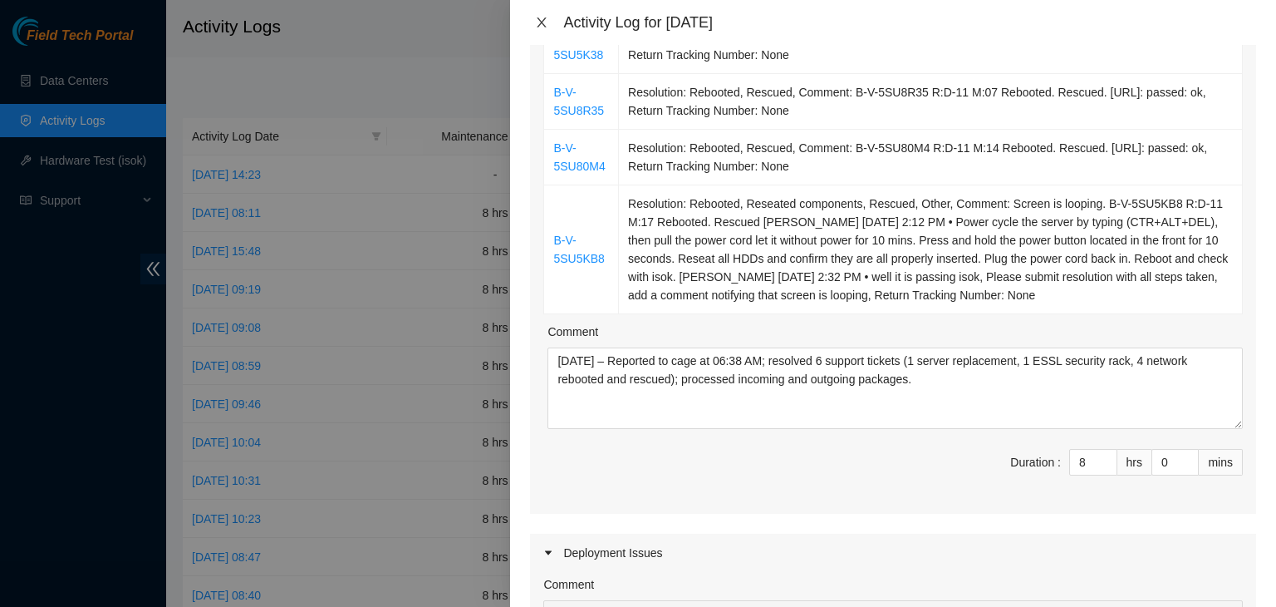
click at [542, 20] on icon "close" at bounding box center [541, 22] width 13 height 13
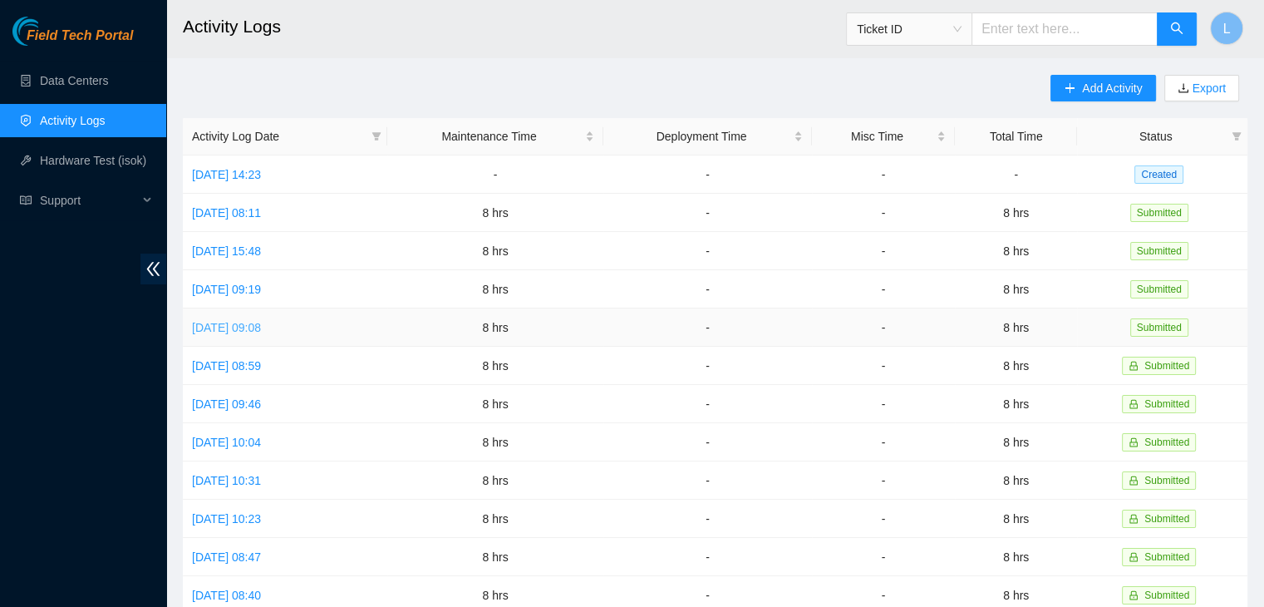
click at [261, 323] on link "[DATE] 09:08" at bounding box center [226, 327] width 69 height 13
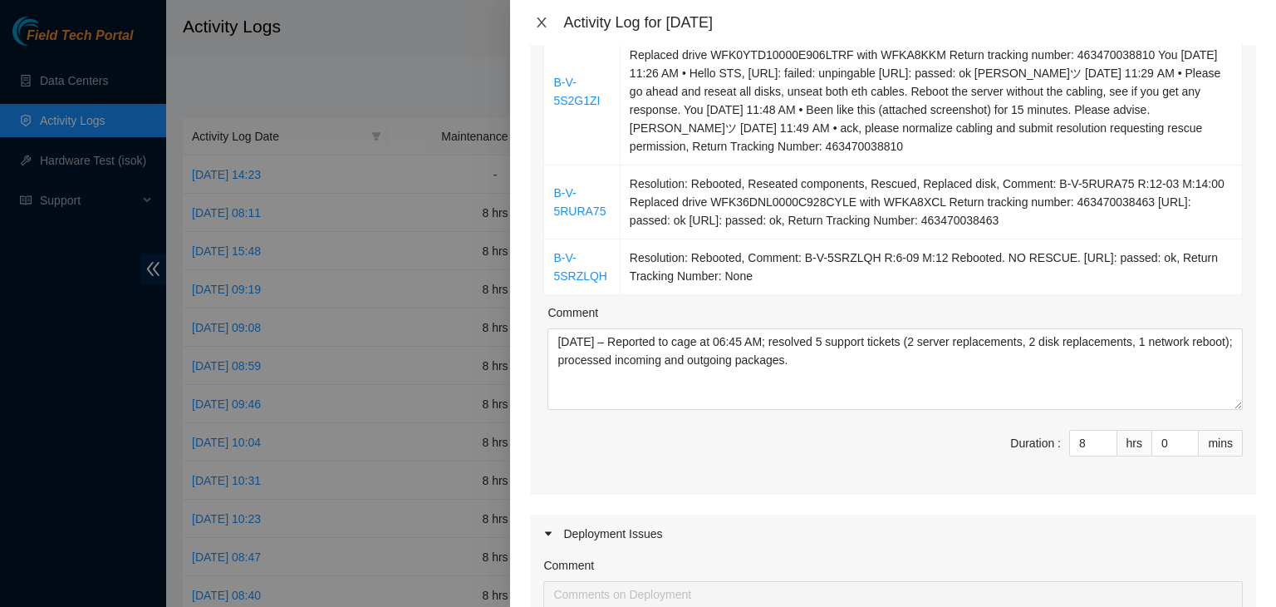
click at [539, 19] on icon "close" at bounding box center [542, 22] width 9 height 10
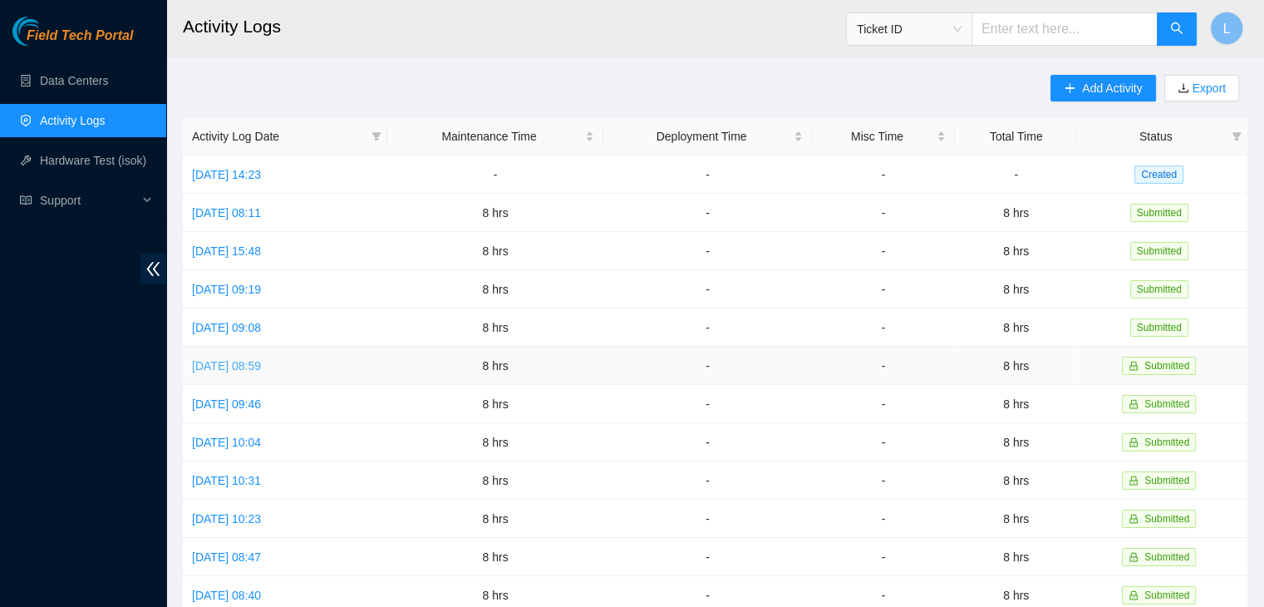
click at [249, 366] on link "[DATE] 08:59" at bounding box center [226, 365] width 69 height 13
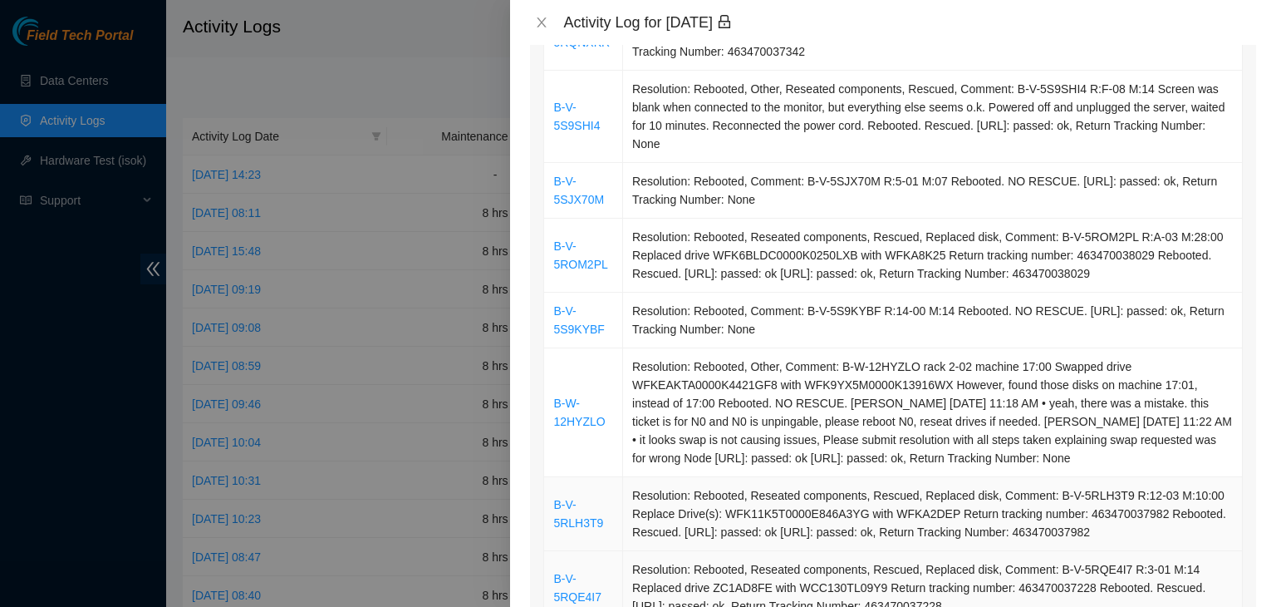
scroll to position [831, 0]
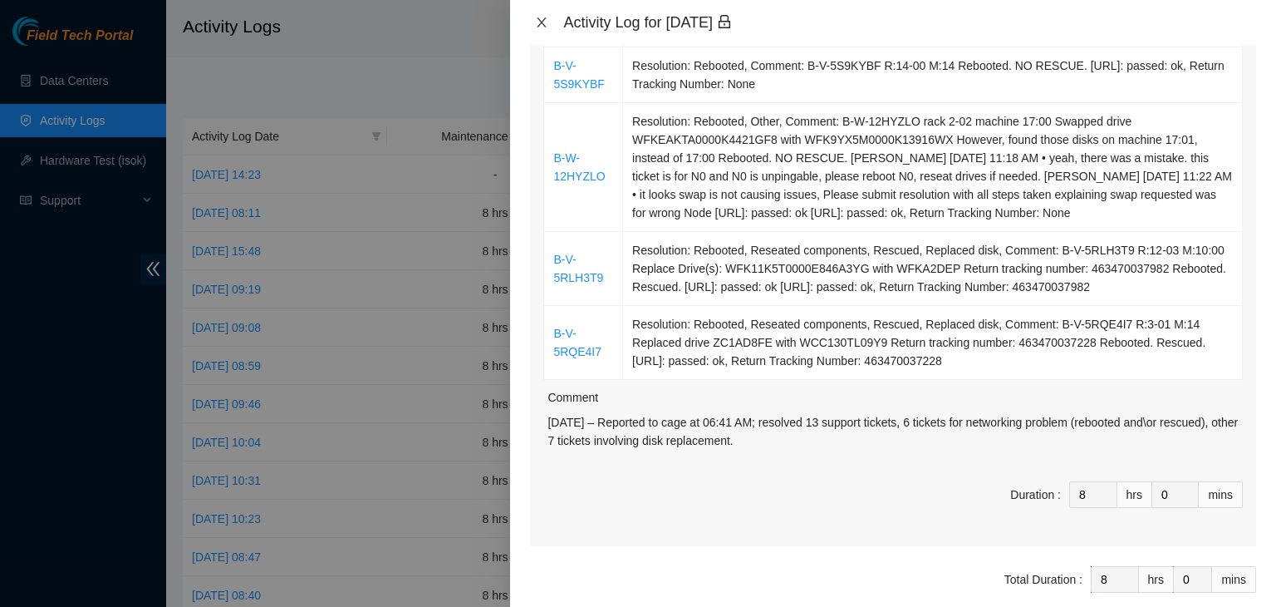
click at [544, 24] on icon "close" at bounding box center [542, 22] width 9 height 10
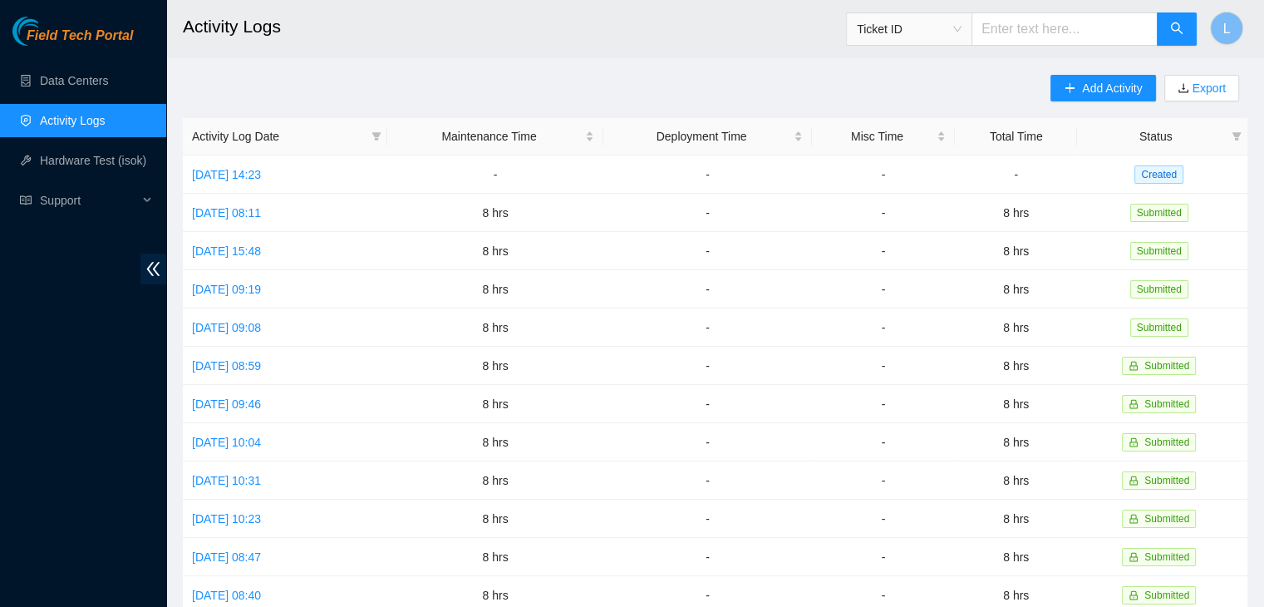
click at [544, 24] on h2 "Activity Logs" at bounding box center [614, 26] width 862 height 53
click at [261, 406] on link "[DATE] 09:46" at bounding box center [226, 403] width 69 height 13
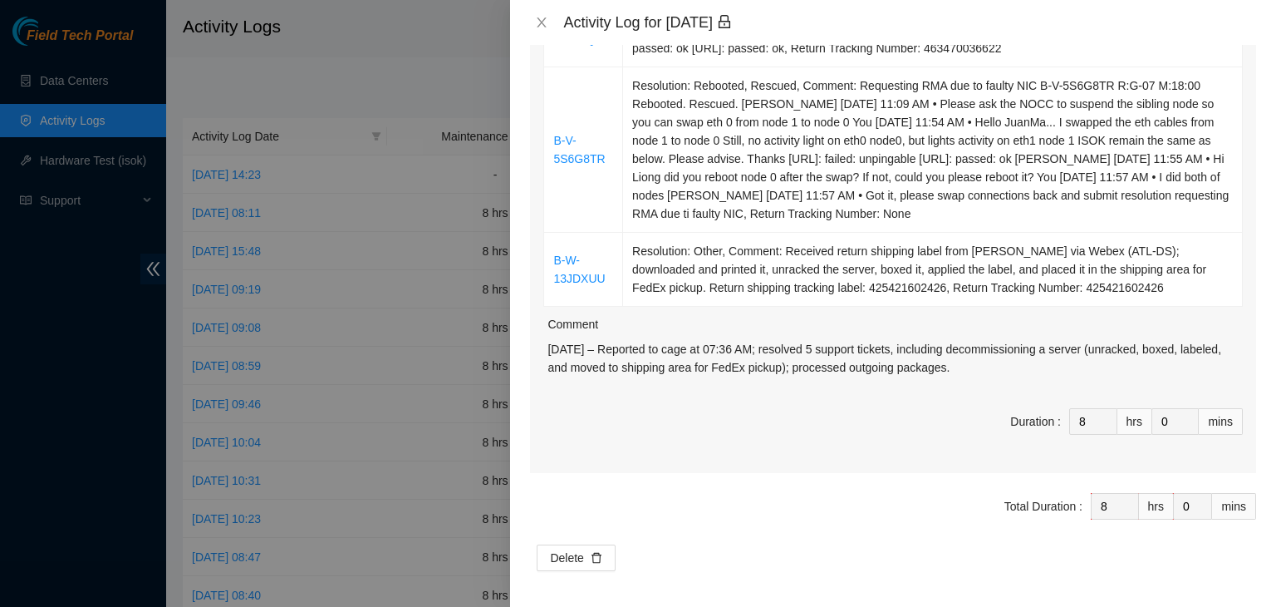
scroll to position [442, 0]
click at [540, 19] on icon "close" at bounding box center [541, 22] width 13 height 13
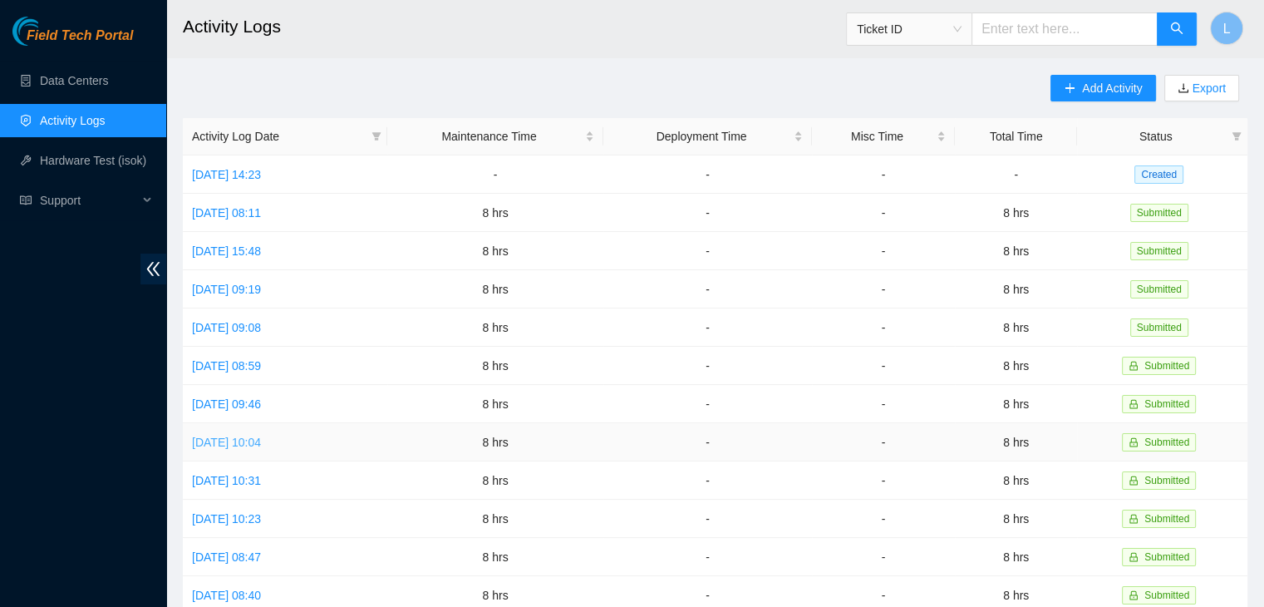
click at [255, 444] on link "[DATE] 10:04" at bounding box center [226, 441] width 69 height 13
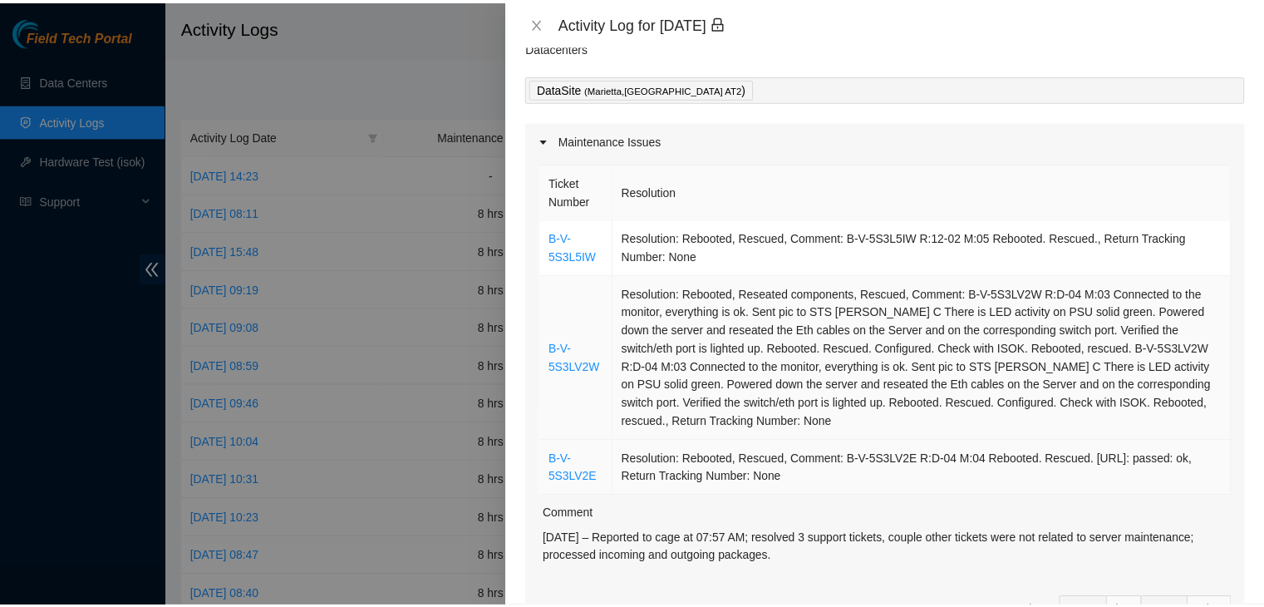
scroll to position [258, 0]
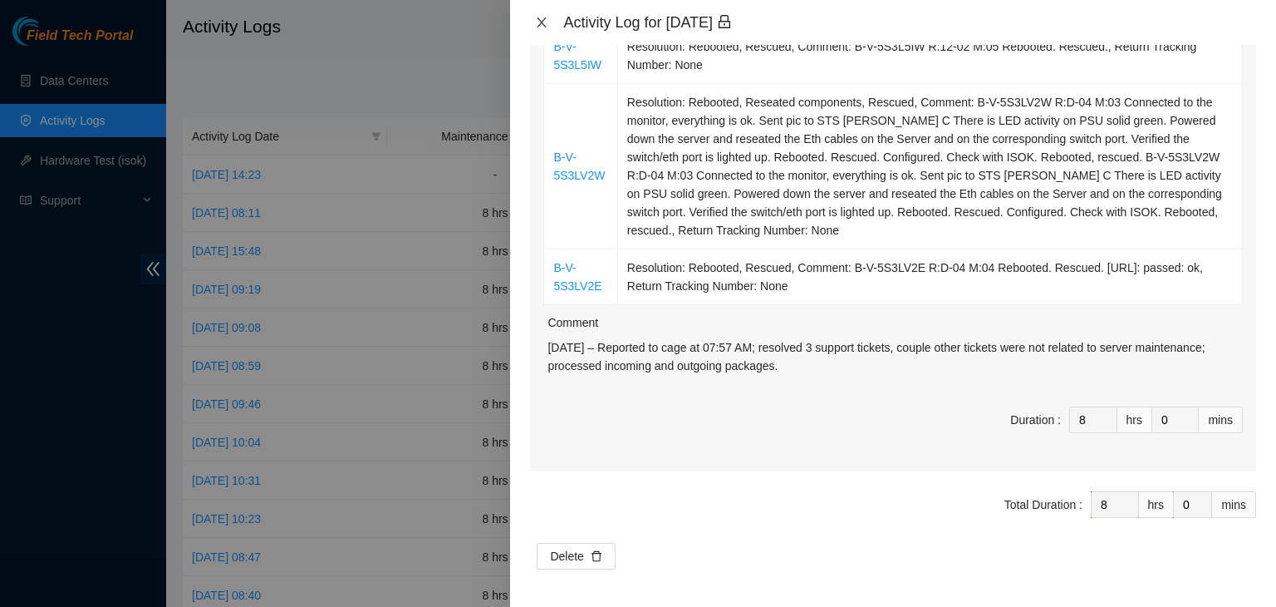
click at [544, 22] on icon "close" at bounding box center [541, 22] width 13 height 13
